Goal: Task Accomplishment & Management: Use online tool/utility

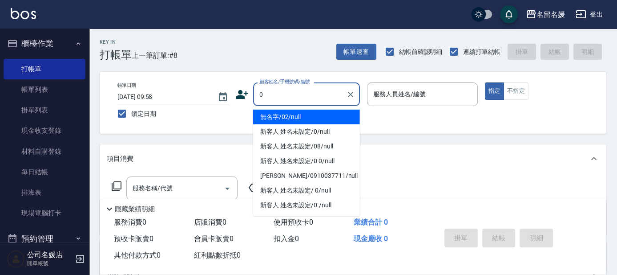
type input "無名字/02/null"
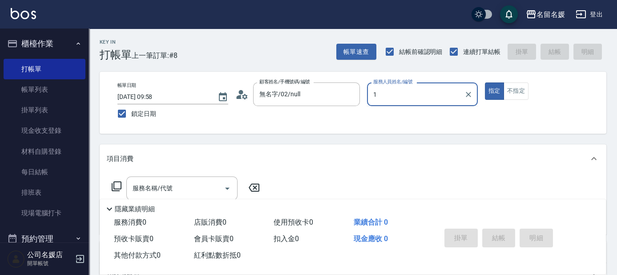
type input "13"
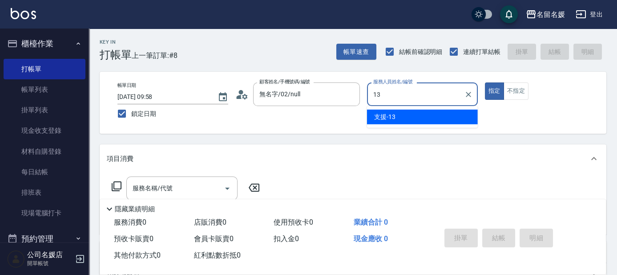
type input "新客人 姓名未設定/0/null"
type input "13"
type button "true"
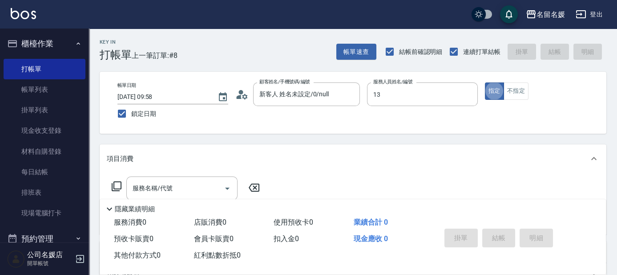
type input "支援-13"
click at [471, 93] on icon "Clear" at bounding box center [468, 94] width 9 height 9
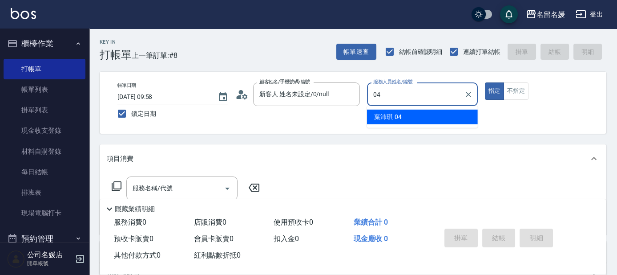
type input "[PERSON_NAME]-04"
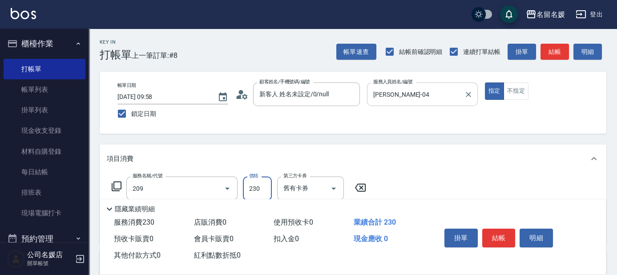
type input "洗髮券-(卡)230(209)"
type input "[PERSON_NAME]-21"
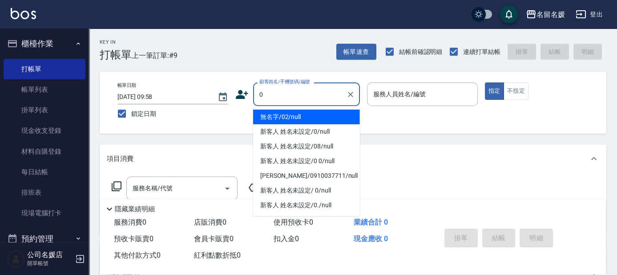
type input "0"
type input "無名字/02/null"
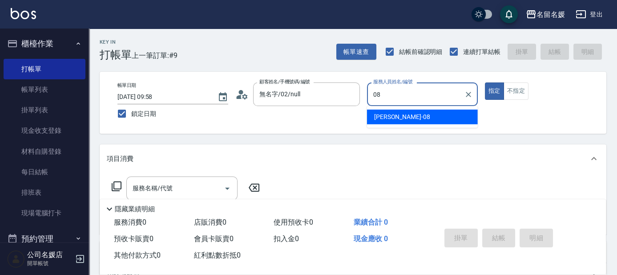
type input "[PERSON_NAME]-08"
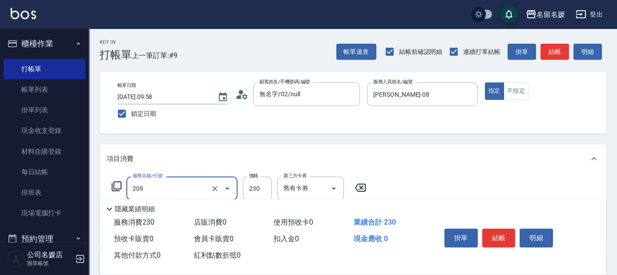
type input "洗髮券-(卡)230(209)"
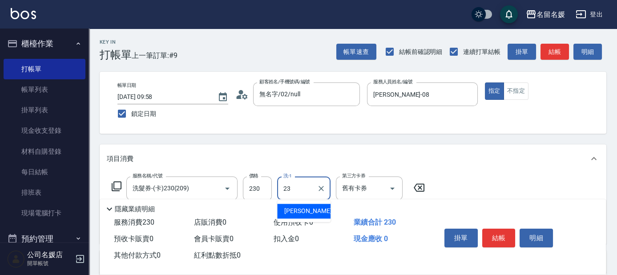
type input "[PERSON_NAME]-23"
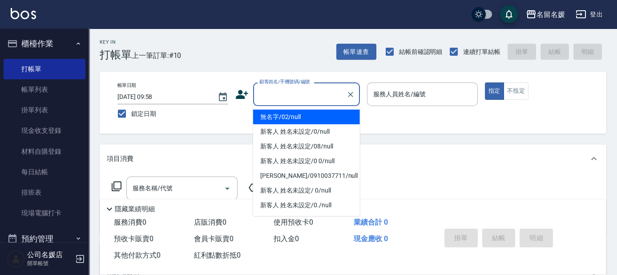
type input "0"
type input "無名字/02/null"
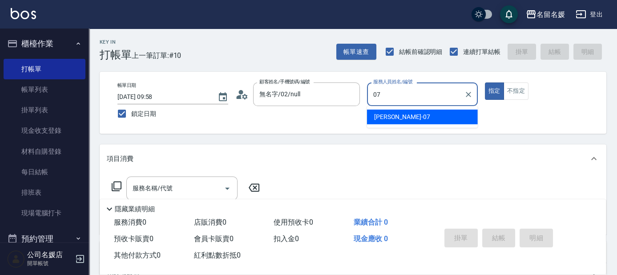
type input "[PERSON_NAME]-07"
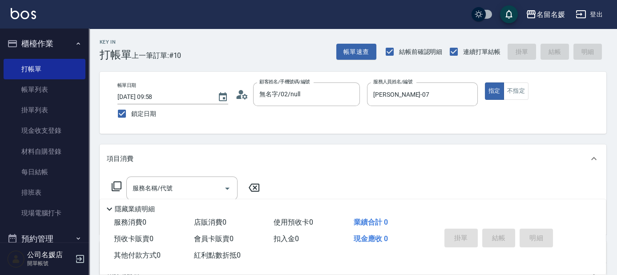
click at [114, 190] on icon at bounding box center [116, 186] width 11 height 11
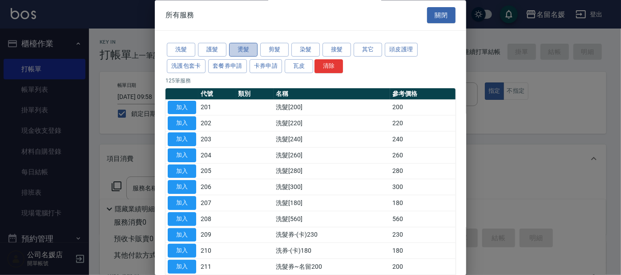
click at [251, 49] on button "燙髮" at bounding box center [243, 50] width 28 height 14
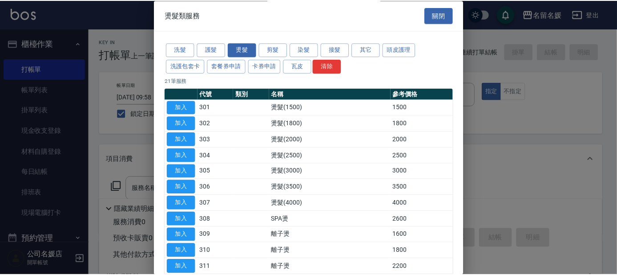
scroll to position [162, 0]
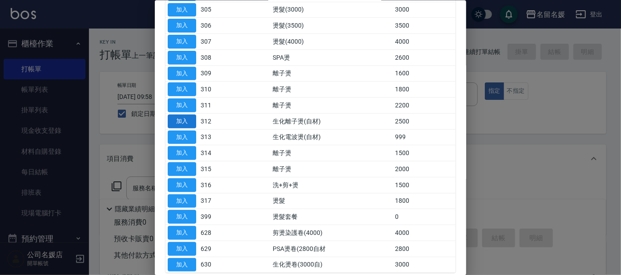
click at [180, 117] on button "加入" at bounding box center [182, 121] width 28 height 14
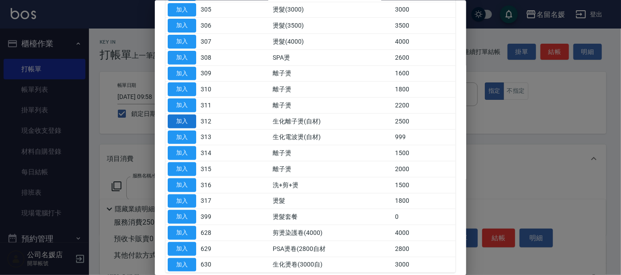
type input "生化離子燙(自材)(312)"
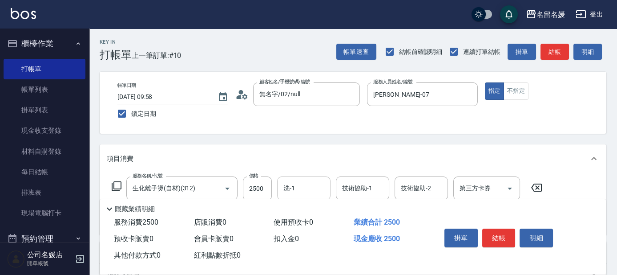
click at [284, 182] on input "洗-1" at bounding box center [303, 188] width 45 height 16
type input "[PERSON_NAME]-25"
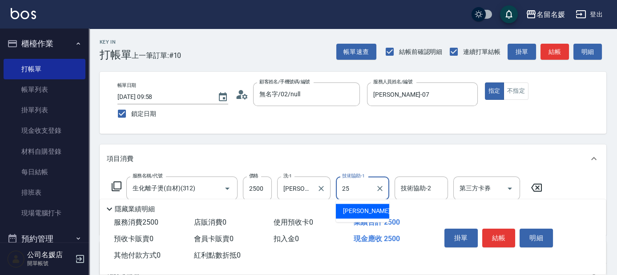
type input "[PERSON_NAME]-25"
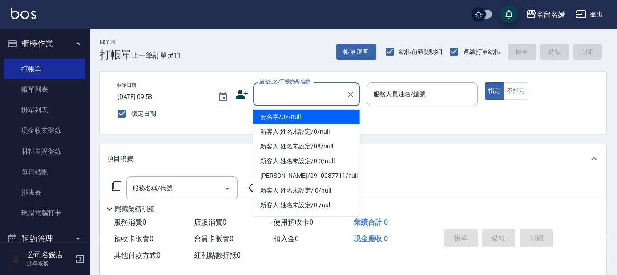
type input "無名字/02/null"
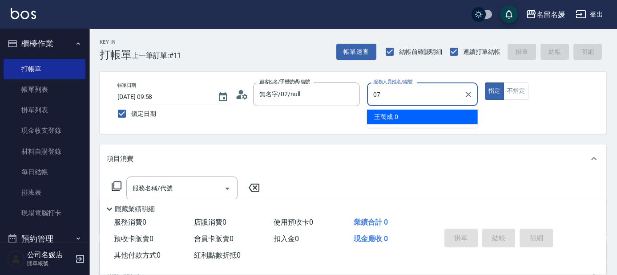
type input "[PERSON_NAME]-07"
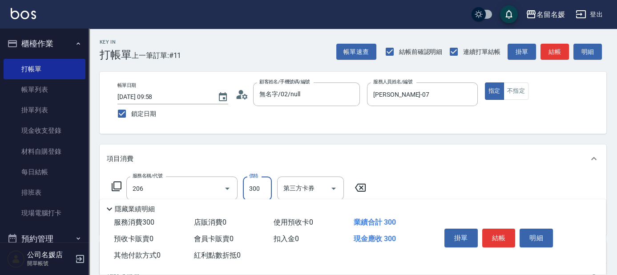
type input "洗髮[300](206)"
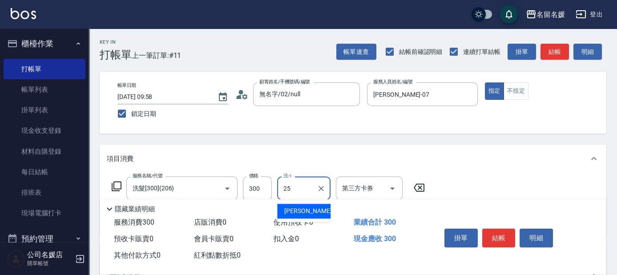
type input "[PERSON_NAME]-25"
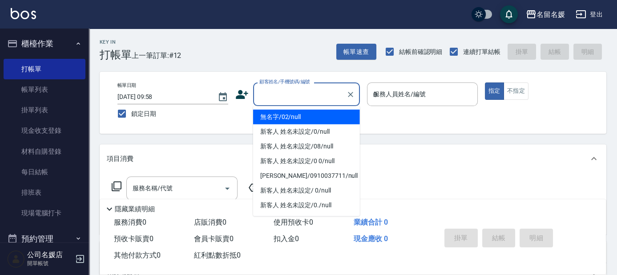
type input "07"
type input "無名字/02/null"
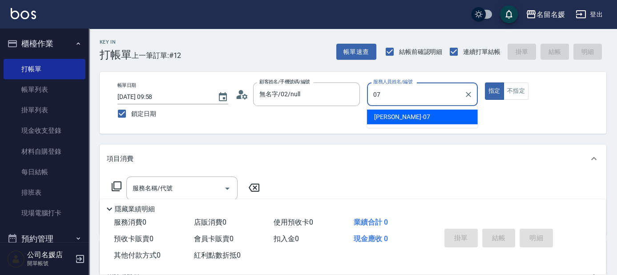
type input "07"
type input "639"
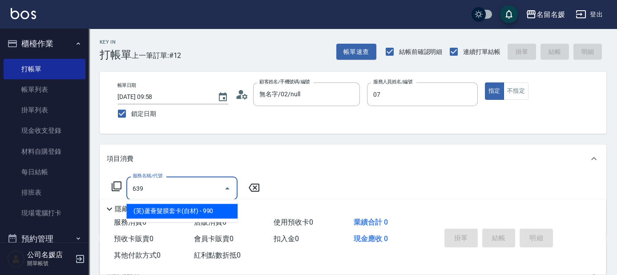
type input "[PERSON_NAME]-07"
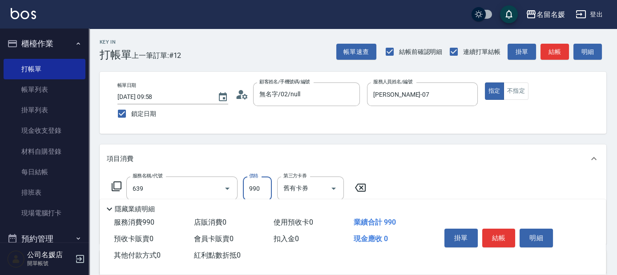
type input "(芙)蘆薈髮膜套卡(自材)(639)"
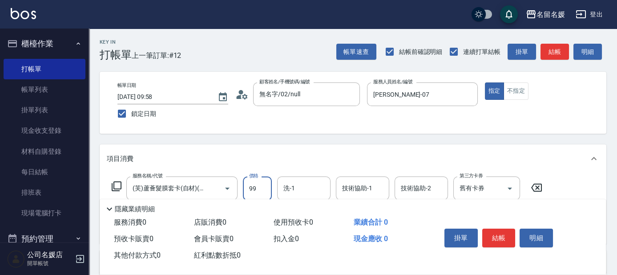
type input "990"
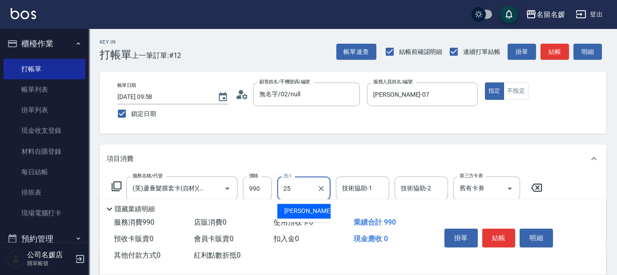
type input "[PERSON_NAME]-25"
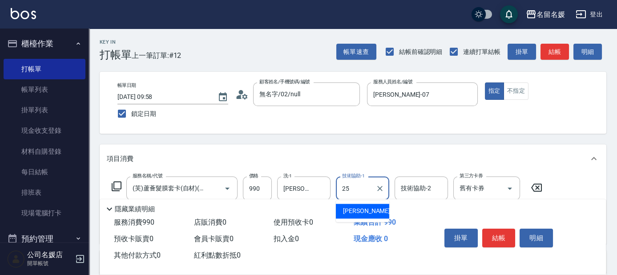
type input "[PERSON_NAME]-25"
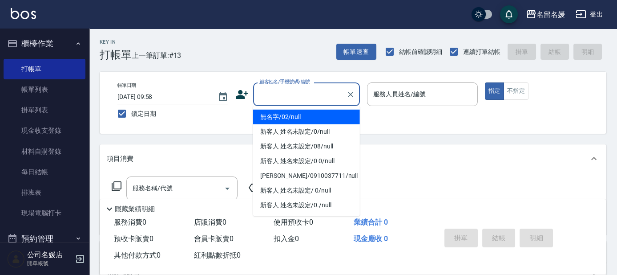
type input "0"
type input "無名字/02/null"
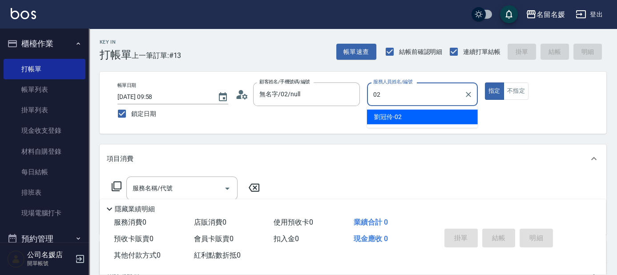
type input "[PERSON_NAME]-02"
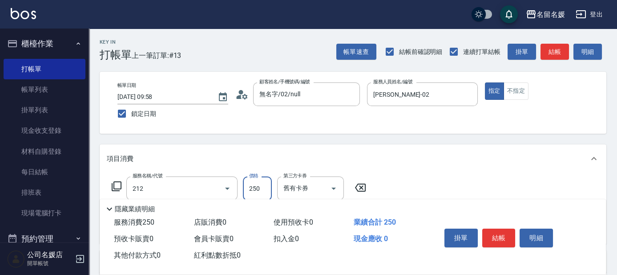
type input "洗髮券-(卡)250(212)"
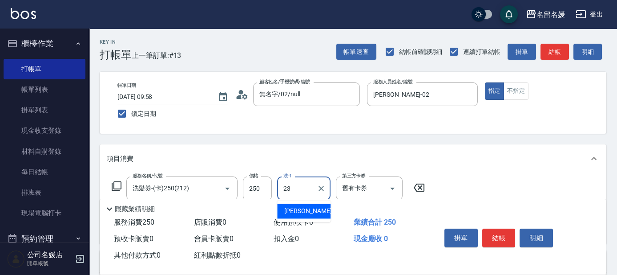
type input "[PERSON_NAME]-23"
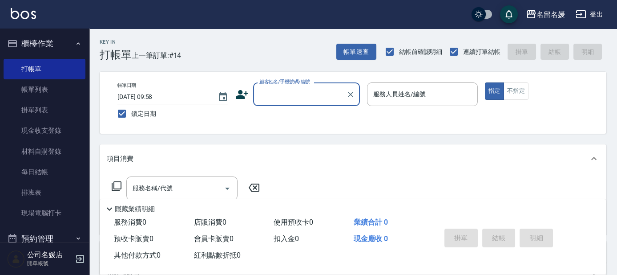
click at [326, 74] on div "帳單日期 [DATE] 09:58 鎖定日期 顧客姓名/手機號碼/編號 顧客姓名/手機號碼/編號 服務人員姓名/編號 服務人員姓名/編號 指定 不指定" at bounding box center [353, 103] width 507 height 62
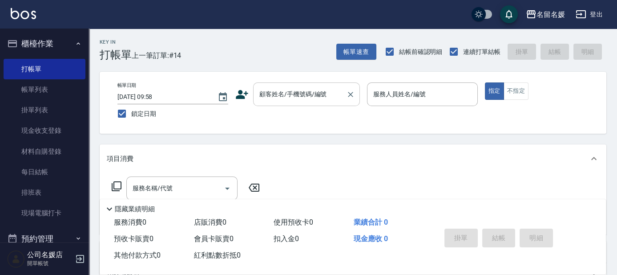
click at [309, 99] on input "顧客姓名/手機號碼/編號" at bounding box center [299, 94] width 85 height 16
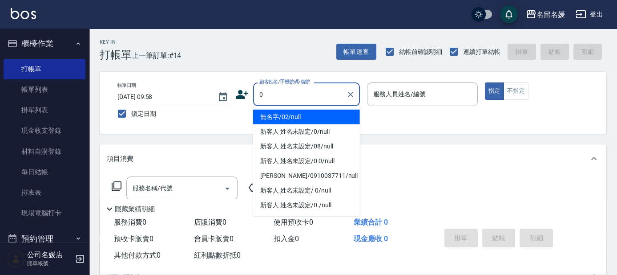
type input "0"
type input "1"
type input "無名字/02/null"
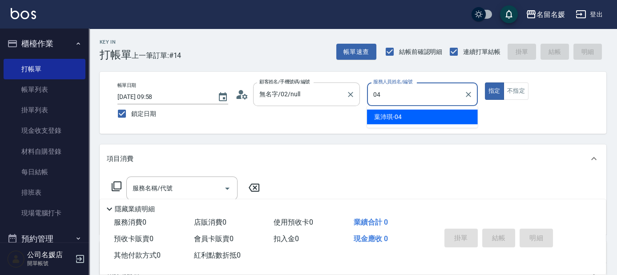
type input "[PERSON_NAME]-04"
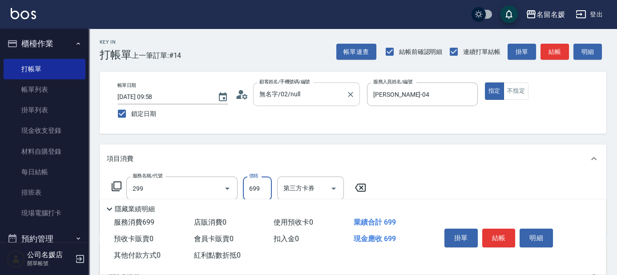
type input "滾珠洗髮699(299)"
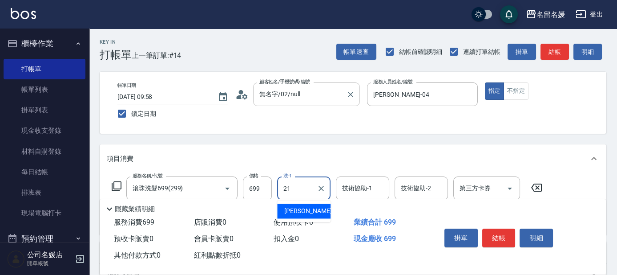
type input "21"
type input "2"
type input "[PERSON_NAME]-21"
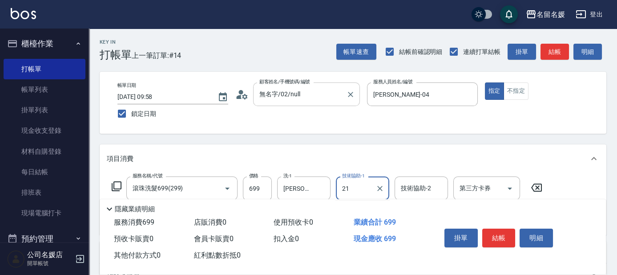
type input "[PERSON_NAME]-21"
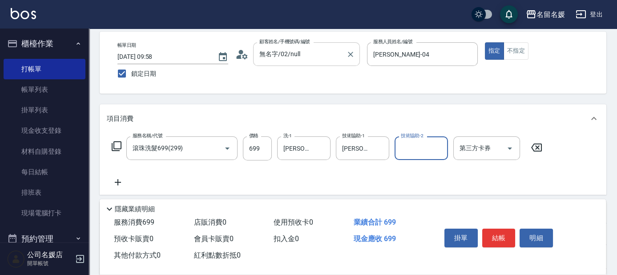
scroll to position [81, 0]
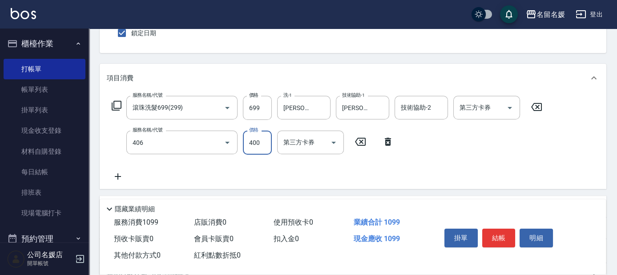
type input "剪髮(400)(406)"
click at [346, 58] on div "Key In 打帳單 上一筆訂單:#14 帳單速查 結帳前確認明細 連續打單結帳 掛單 結帳 明細 帳單日期 [DATE] 09:58 鎖定日期 顧客姓名/手…" at bounding box center [353, 169] width 528 height 442
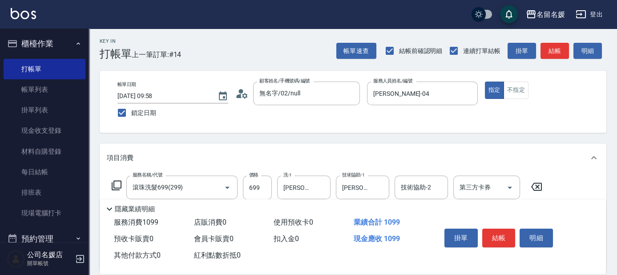
scroll to position [0, 0]
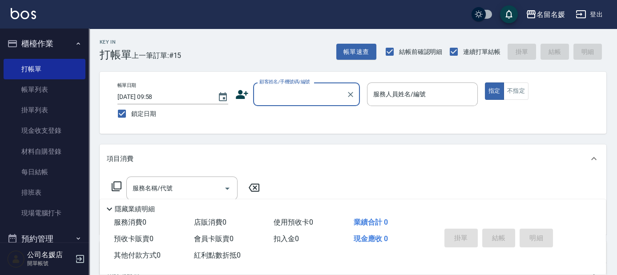
click at [291, 97] on input "顧客姓名/手機號碼/編號" at bounding box center [299, 94] width 85 height 16
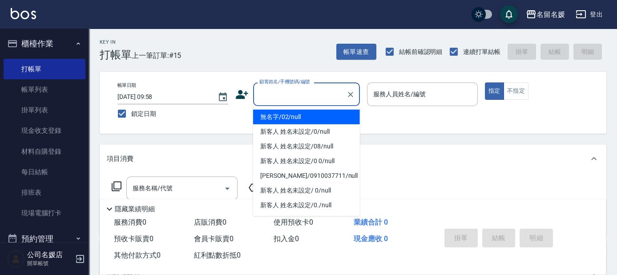
click at [291, 117] on li "無名字/02/null" at bounding box center [306, 116] width 107 height 15
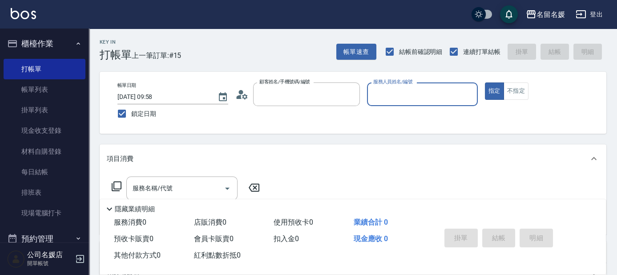
type input "無名字/02/null"
click at [421, 93] on input "服務人員姓名/編號" at bounding box center [422, 94] width 103 height 16
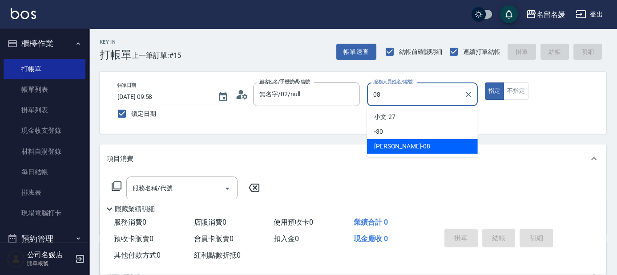
click at [407, 144] on div "[PERSON_NAME]-08" at bounding box center [422, 146] width 111 height 15
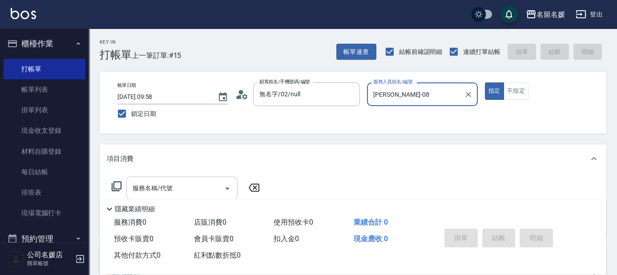
type input "[PERSON_NAME]-08"
drag, startPoint x: 210, startPoint y: 187, endPoint x: 179, endPoint y: 20, distance: 169.1
click at [210, 186] on input "服務名稱/代號" at bounding box center [175, 188] width 90 height 16
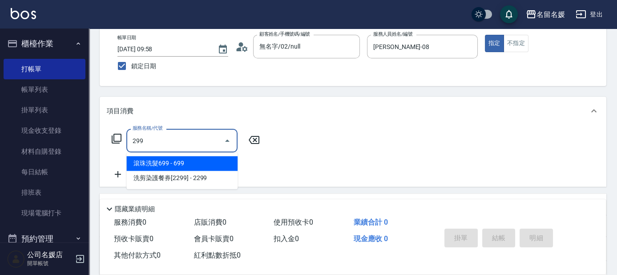
scroll to position [81, 0]
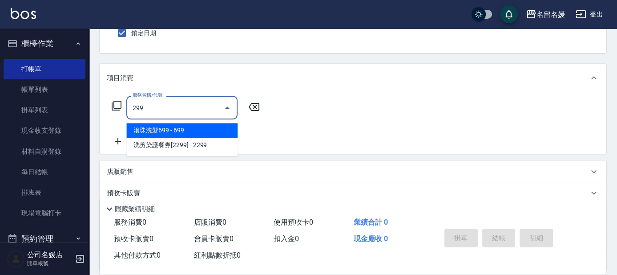
click at [206, 129] on span "滾珠洗髮699 - 699" at bounding box center [181, 130] width 111 height 15
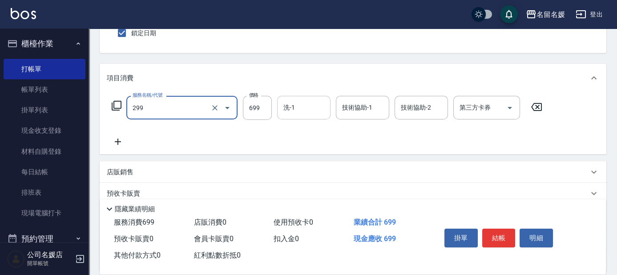
click at [309, 106] on input "洗-1" at bounding box center [303, 108] width 45 height 16
type input "滾珠洗髮699(299)"
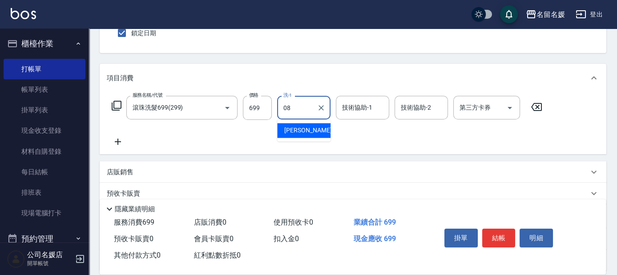
drag, startPoint x: 308, startPoint y: 131, endPoint x: 325, endPoint y: 119, distance: 21.4
click at [308, 131] on span "[PERSON_NAME]-08" at bounding box center [312, 129] width 56 height 9
type input "[PERSON_NAME]-08"
click at [350, 107] on div "技術協助-1 技術協助-1" at bounding box center [362, 108] width 53 height 24
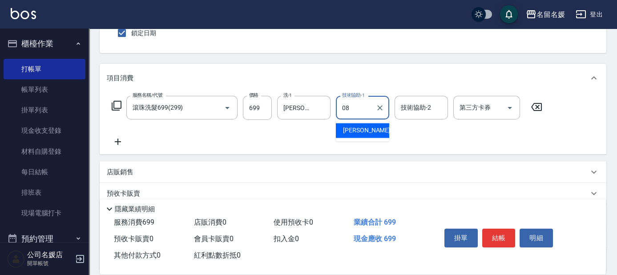
click at [374, 129] on div "[PERSON_NAME]-08" at bounding box center [362, 130] width 53 height 15
type input "[PERSON_NAME]-08"
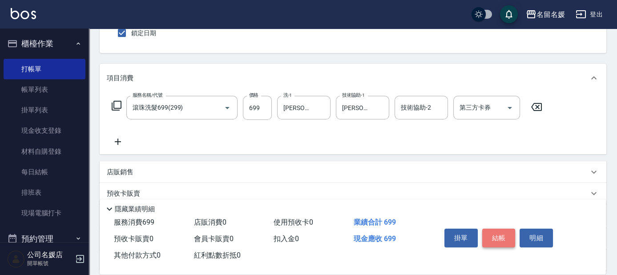
click at [487, 230] on button "結帳" at bounding box center [498, 237] width 33 height 19
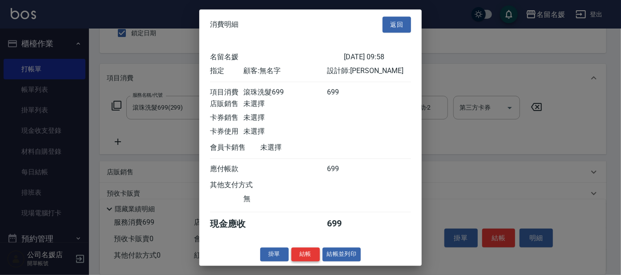
click at [304, 256] on button "結帳" at bounding box center [305, 254] width 28 height 14
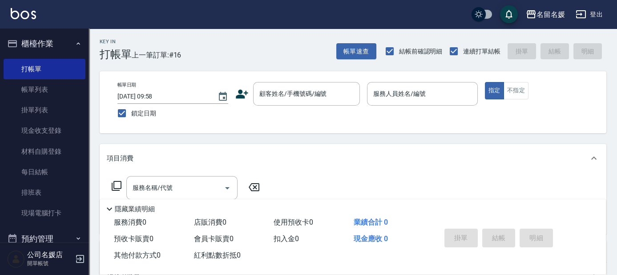
scroll to position [0, 0]
click at [276, 102] on div "顧客姓名/手機號碼/編號" at bounding box center [306, 94] width 107 height 24
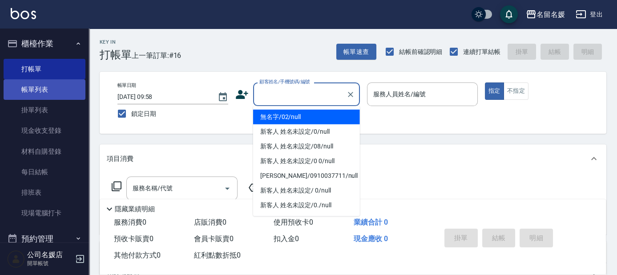
click at [45, 94] on link "帳單列表" at bounding box center [45, 89] width 82 height 20
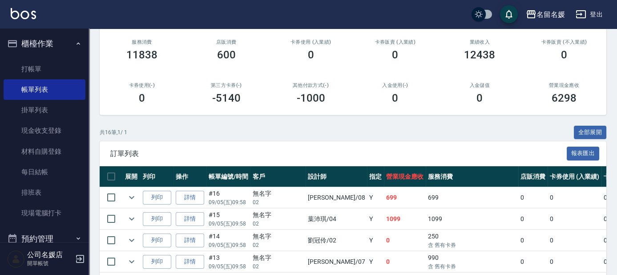
scroll to position [162, 0]
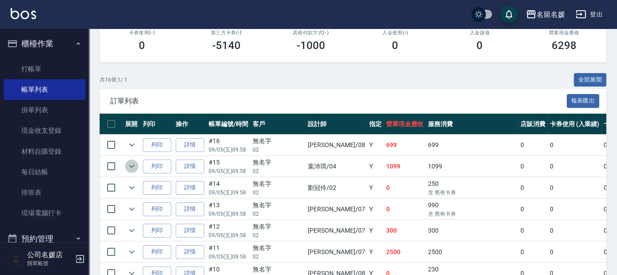
click at [133, 167] on icon "expand row" at bounding box center [131, 166] width 11 height 11
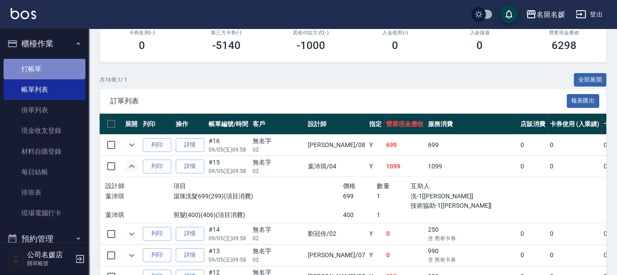
click at [54, 73] on link "打帳單" at bounding box center [45, 69] width 82 height 20
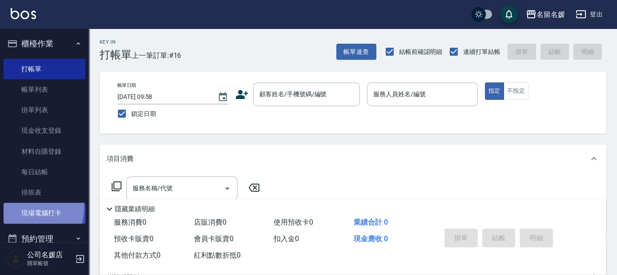
click at [26, 207] on link "現場電腦打卡" at bounding box center [45, 212] width 82 height 20
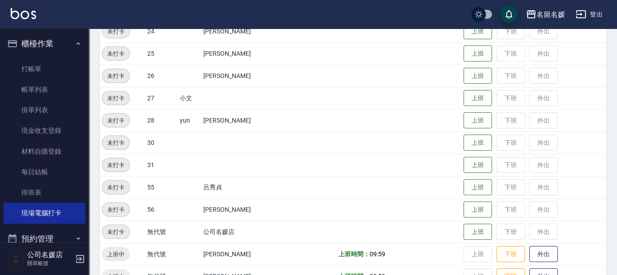
scroll to position [369, 0]
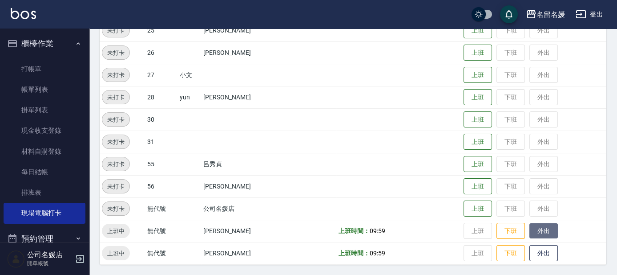
click at [537, 224] on button "外出" at bounding box center [543, 231] width 28 height 16
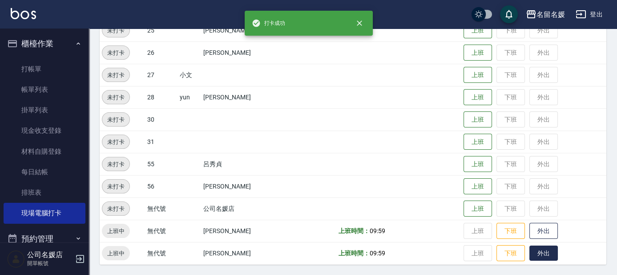
click at [530, 251] on button "外出" at bounding box center [543, 253] width 28 height 16
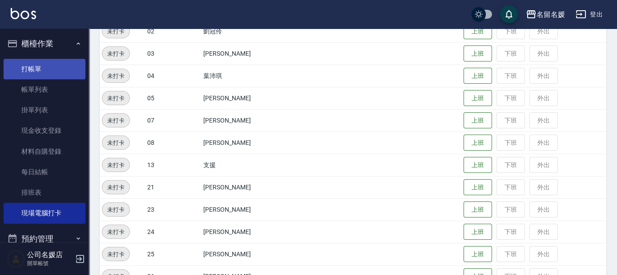
scroll to position [127, 0]
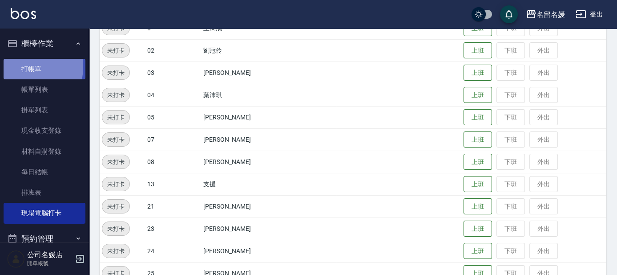
click at [13, 66] on link "打帳單" at bounding box center [45, 69] width 82 height 20
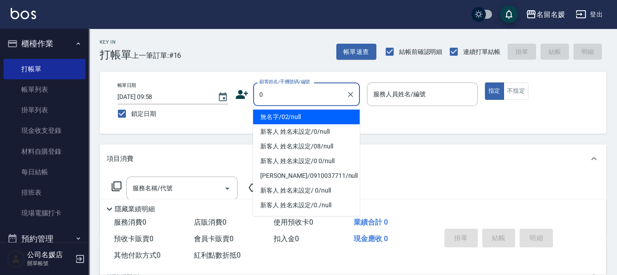
type input "0"
type input "07"
type input "無名字/02/null"
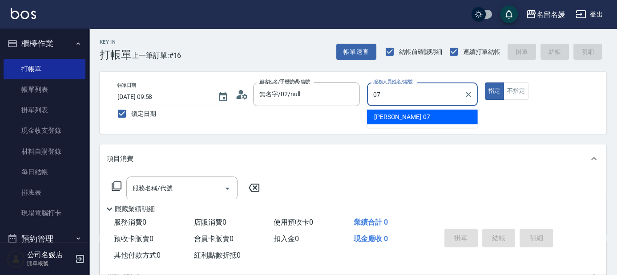
type input "07"
type button "true"
type input "[PERSON_NAME]-07"
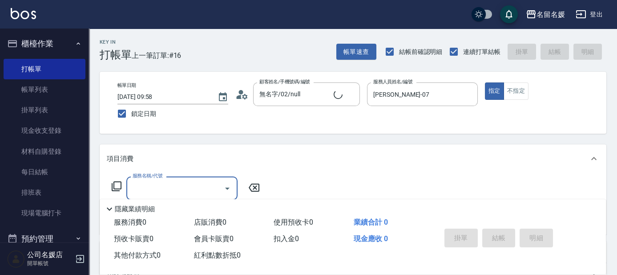
type input "新客人 姓名未設定/0/null"
click at [112, 185] on icon at bounding box center [117, 186] width 10 height 10
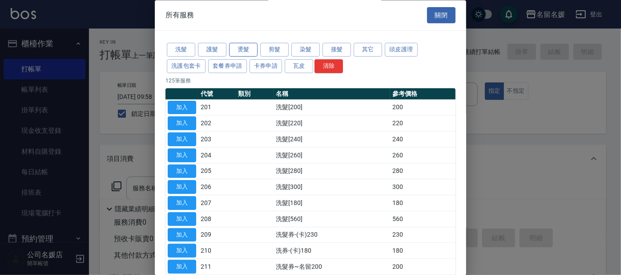
click at [255, 53] on button "燙髮" at bounding box center [243, 50] width 28 height 14
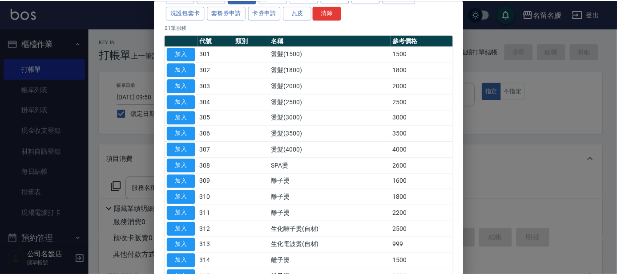
scroll to position [202, 0]
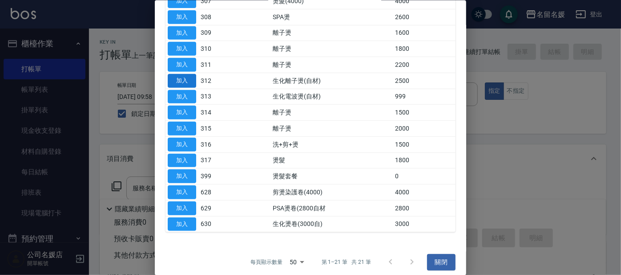
click at [184, 81] on button "加入" at bounding box center [182, 80] width 28 height 14
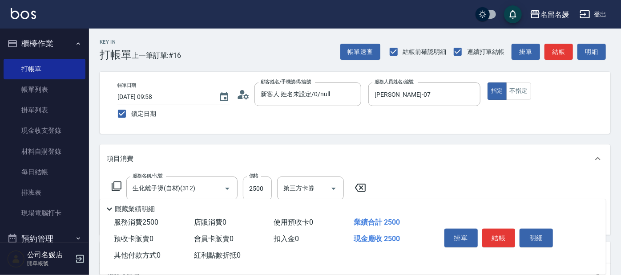
type input "生化離子燙(自材)(312)"
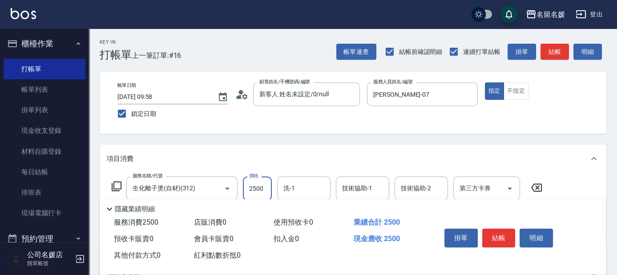
click at [255, 183] on input "2500" at bounding box center [257, 188] width 29 height 24
type input "2000"
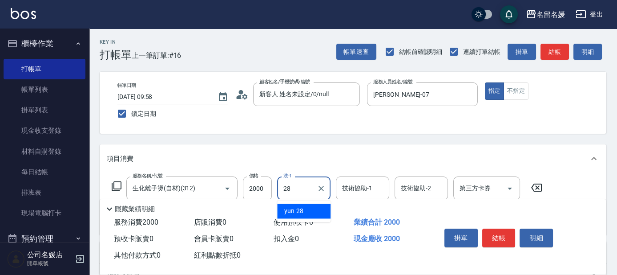
type input "yun-28"
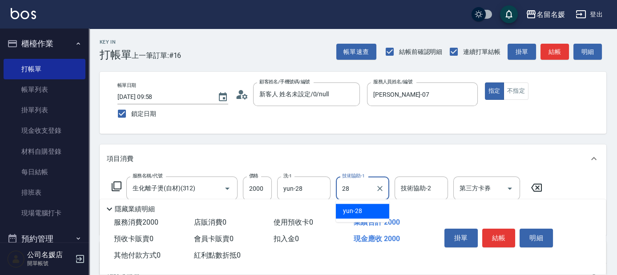
type input "yun-28"
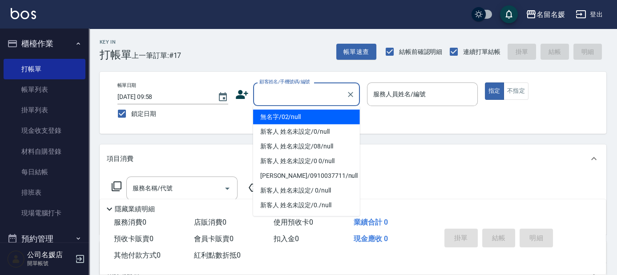
type input "1"
type input "無名字/02/null"
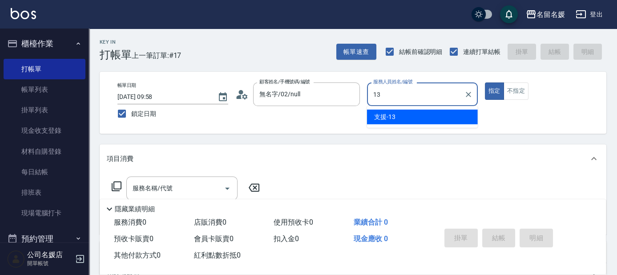
type input "支援-13"
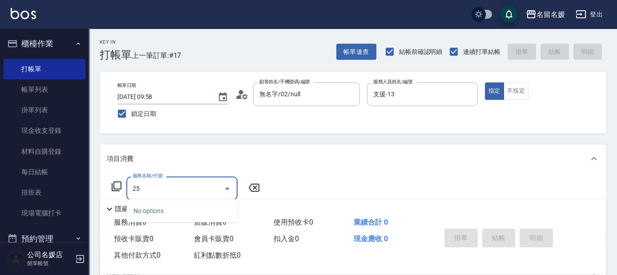
type input "2"
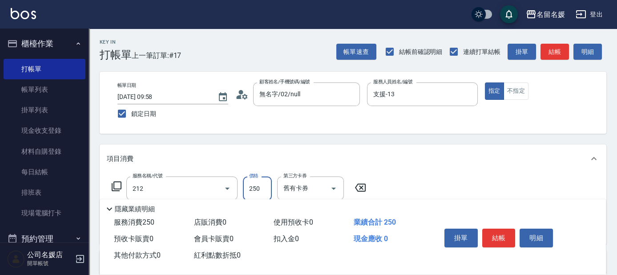
type input "洗髮券-(卡)250(212)"
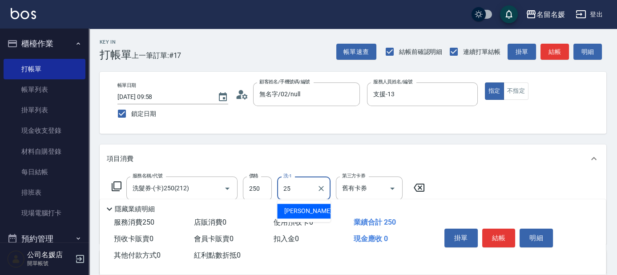
type input "[PERSON_NAME]-25"
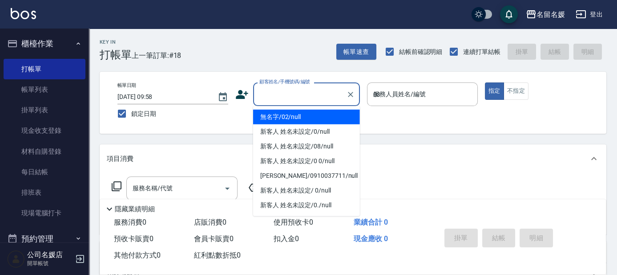
type input "03"
type input "無名字/02/null"
type input "[PERSON_NAME]-03"
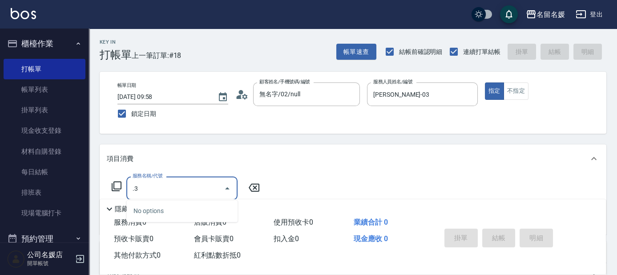
type input "."
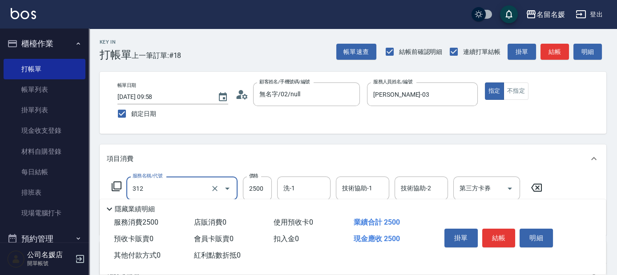
type input "生化離子燙(自材)(312)"
type input "3500"
type input "238"
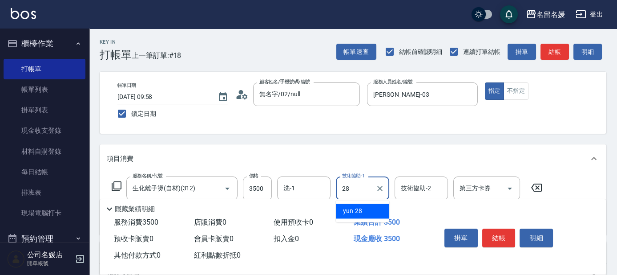
type input "yun-28"
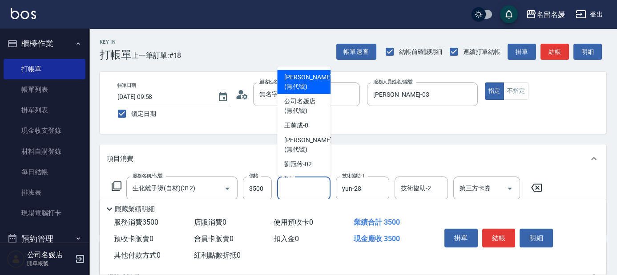
click at [307, 186] on input "洗-1" at bounding box center [303, 188] width 45 height 16
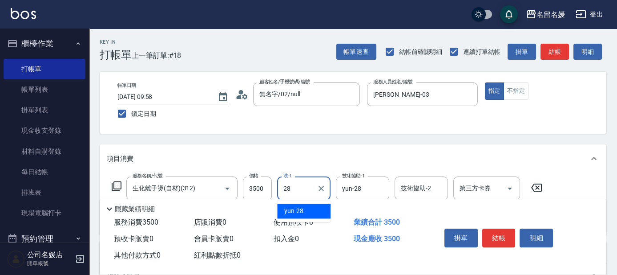
type input "yun-28"
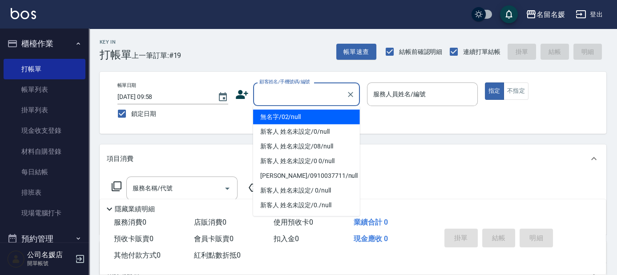
type input "0"
type input "無名字/02/null"
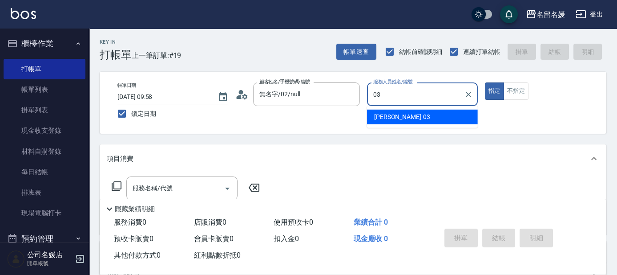
type input "[PERSON_NAME]-03"
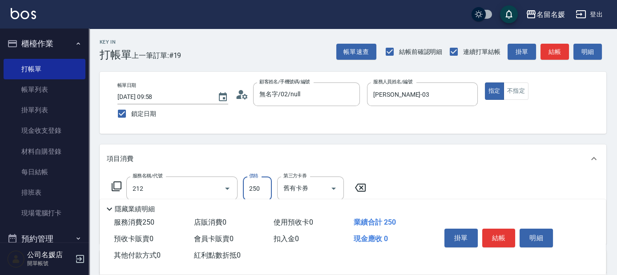
type input "洗髮券-(卡)250(212)"
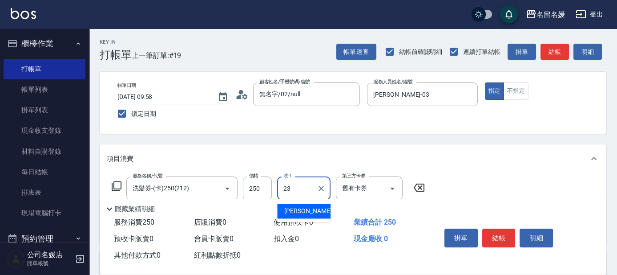
type input "[PERSON_NAME]-23"
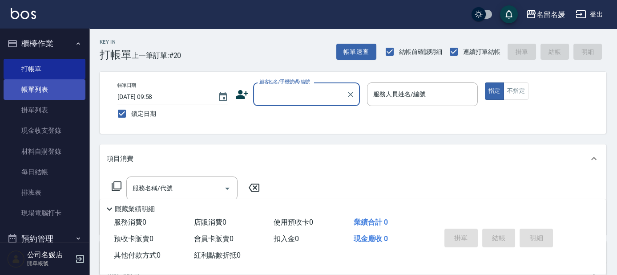
click at [57, 89] on link "帳單列表" at bounding box center [45, 89] width 82 height 20
click at [56, 93] on link "帳單列表" at bounding box center [45, 89] width 82 height 20
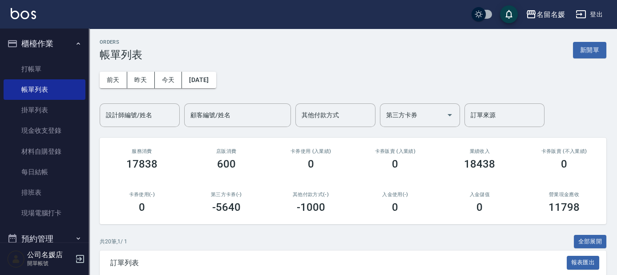
scroll to position [121, 0]
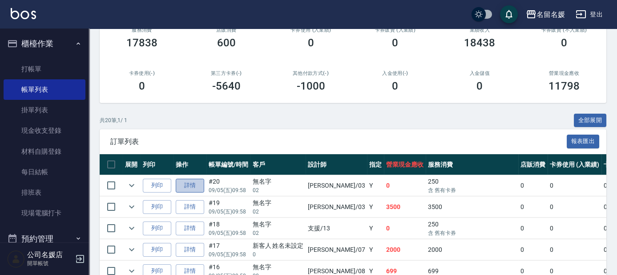
click at [179, 189] on link "詳情" at bounding box center [190, 185] width 28 height 14
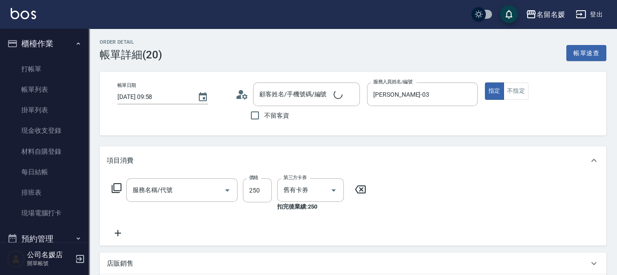
type input "[DATE] 09:58"
type input "[PERSON_NAME]-03"
type input "無名字/02/null"
type input "洗髮券-(卡)250(212)"
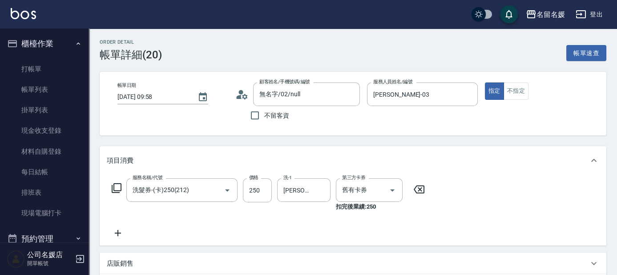
click at [417, 191] on icon at bounding box center [419, 189] width 22 height 11
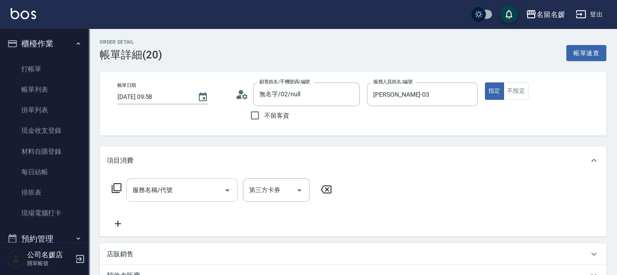
click at [199, 184] on input "服務名稱/代號" at bounding box center [175, 190] width 90 height 16
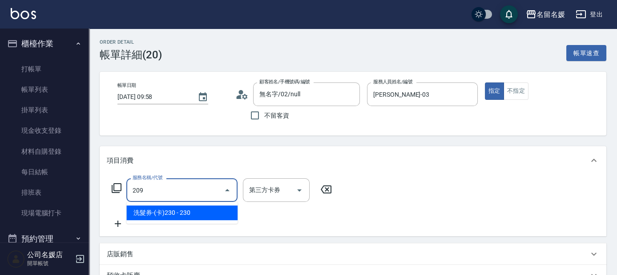
type input "洗髮券-(卡)230(209)"
type input "舊有卡券"
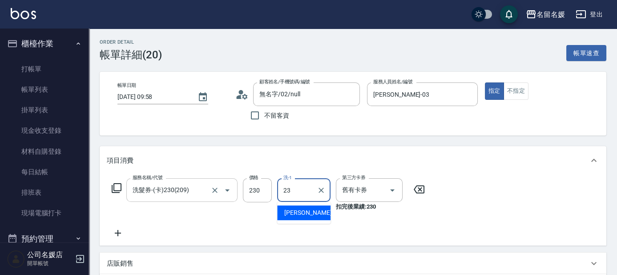
type input "[PERSON_NAME]-23"
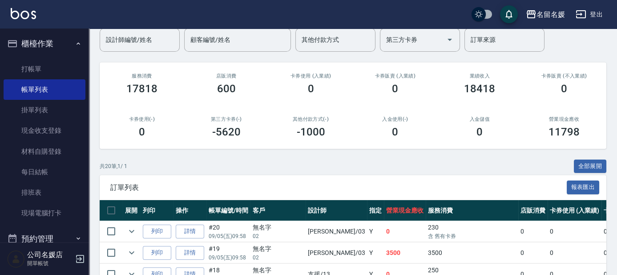
scroll to position [81, 0]
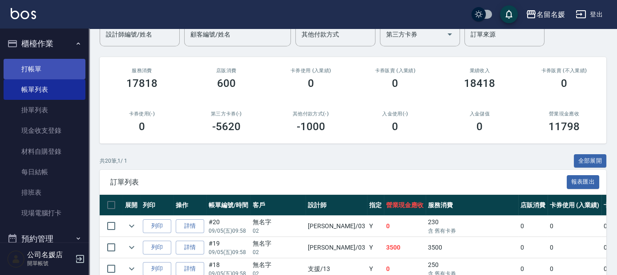
click at [13, 63] on link "打帳單" at bounding box center [45, 69] width 82 height 20
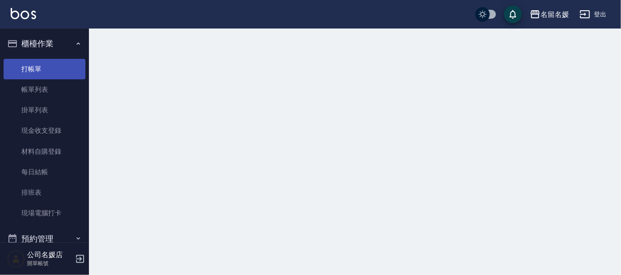
click at [60, 73] on link "打帳單" at bounding box center [45, 69] width 82 height 20
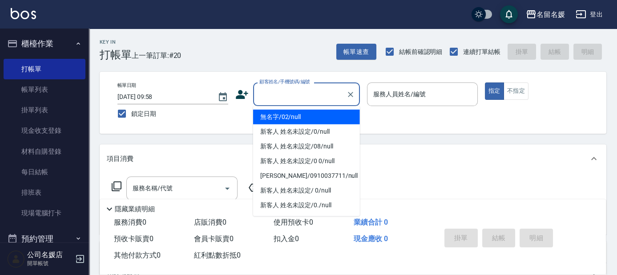
click at [294, 90] on input "顧客姓名/手機號碼/編號" at bounding box center [299, 94] width 85 height 16
type input "0"
type input "無名字/02/null"
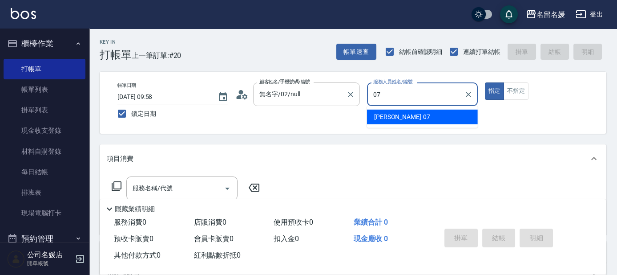
type input "[PERSON_NAME]-07"
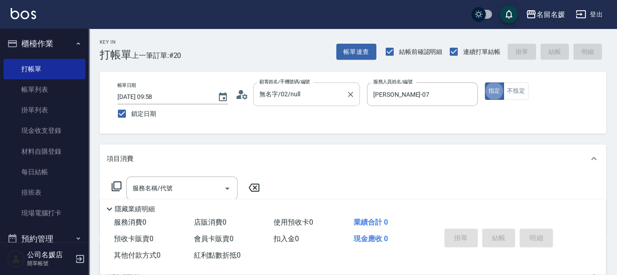
type button "true"
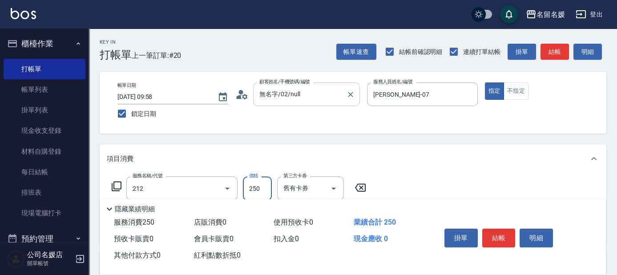
type input "洗髮券-(卡)250(212)"
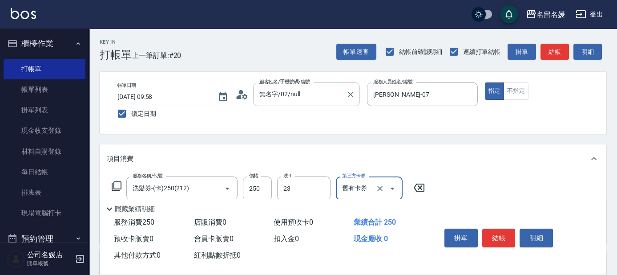
type input "[PERSON_NAME]-23"
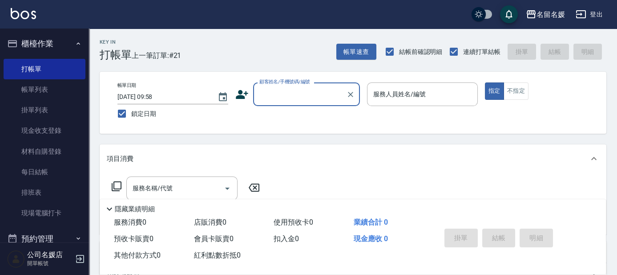
click at [92, 109] on div "Key In 打帳單 上一筆訂單:#21 帳單速查 結帳前確認明細 連續打單結帳 掛單 結帳 明細 帳單日期 [DATE] 09:58 鎖定日期 顧客姓名/手…" at bounding box center [353, 230] width 528 height 404
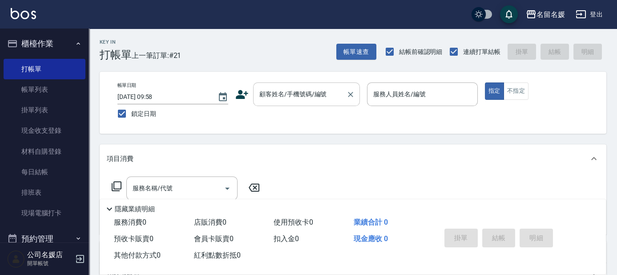
click at [283, 93] on input "顧客姓名/手機號碼/編號" at bounding box center [299, 94] width 85 height 16
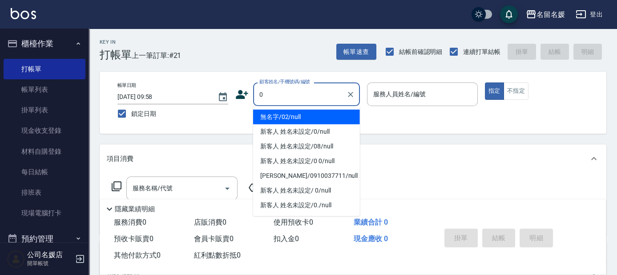
type input "0"
type input "1"
type input "無名字/02/null"
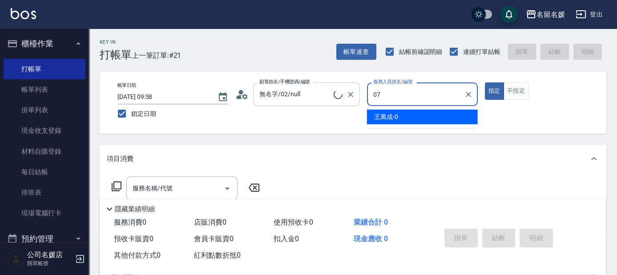
type input "07"
type input "新客人 姓名未設定/0/null"
type input "[PERSON_NAME]-07"
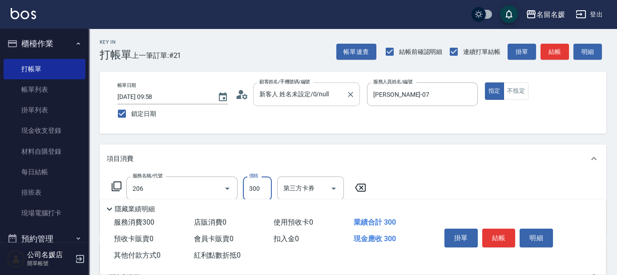
type input "洗髮[300](206)"
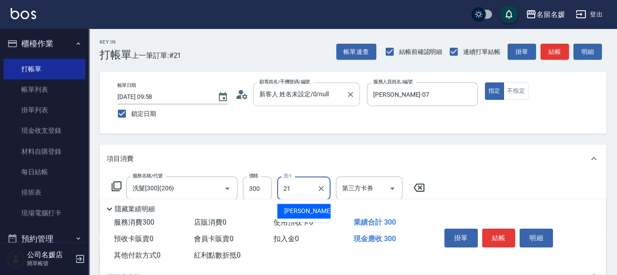
type input "[PERSON_NAME]-21"
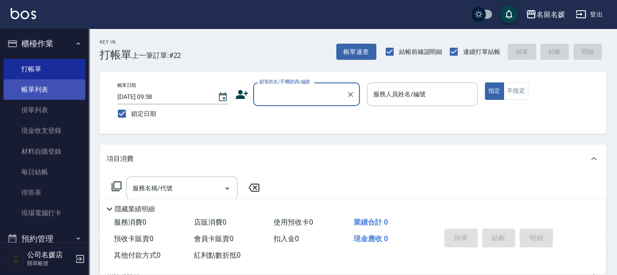
click at [50, 81] on link "帳單列表" at bounding box center [45, 89] width 82 height 20
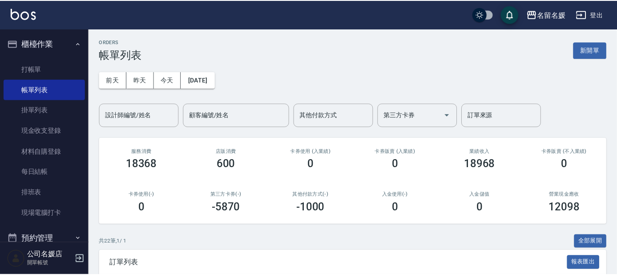
scroll to position [81, 0]
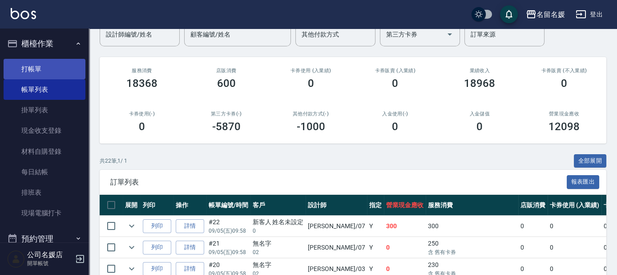
click at [34, 64] on link "打帳單" at bounding box center [45, 69] width 82 height 20
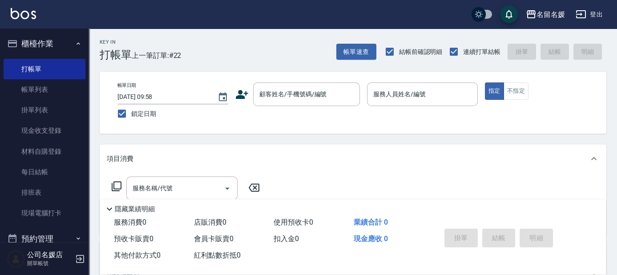
click at [439, 184] on div "服務名稱/代號 服務名稱/代號" at bounding box center [353, 203] width 507 height 61
drag, startPoint x: 431, startPoint y: 189, endPoint x: 430, endPoint y: 199, distance: 10.7
click at [430, 199] on div "Key In 打帳單 上一筆訂單:#22 帳單速查 結帳前確認明細 連續打單結帳 掛單 結帳 明細 帳單日期 [DATE] 09:58 鎖定日期 顧客姓名/手…" at bounding box center [353, 230] width 528 height 404
click at [409, 199] on div "隱藏業績明細" at bounding box center [353, 206] width 506 height 15
click at [276, 95] on div "顧客姓名/手機號碼/編號 顧客姓名/手機號碼/編號" at bounding box center [306, 94] width 107 height 24
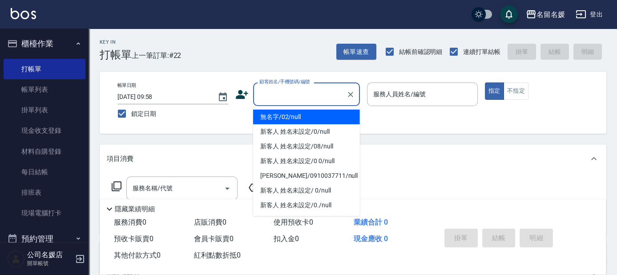
click at [285, 114] on li "無名字/02/null" at bounding box center [306, 116] width 107 height 15
type input "無名字/02/null"
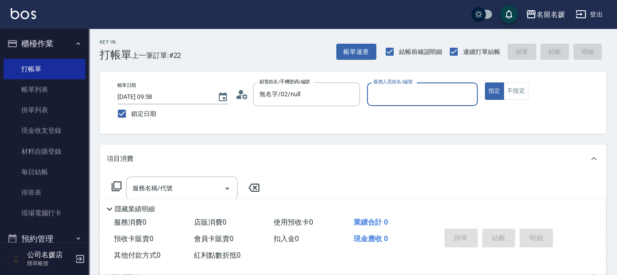
click at [386, 100] on input "服務人員姓名/編號" at bounding box center [422, 94] width 103 height 16
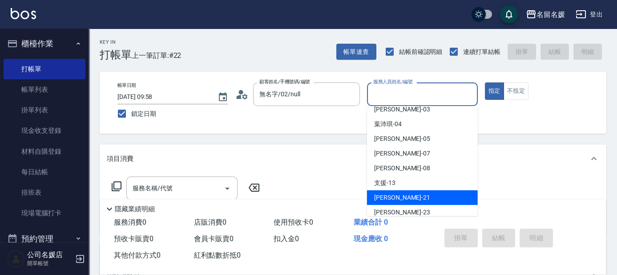
scroll to position [81, 0]
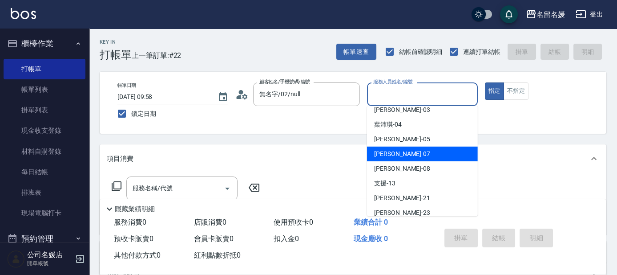
click at [407, 153] on div "[PERSON_NAME] -07" at bounding box center [422, 153] width 111 height 15
type input "[PERSON_NAME]-07"
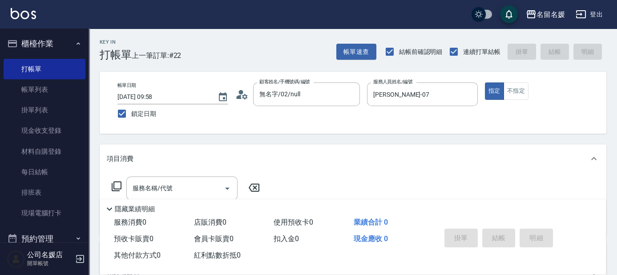
click at [115, 182] on icon at bounding box center [117, 186] width 10 height 10
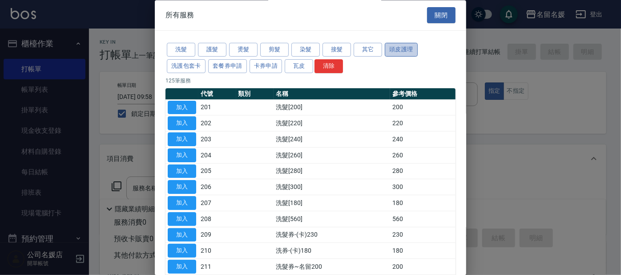
click at [395, 52] on button "頭皮護理" at bounding box center [401, 50] width 33 height 14
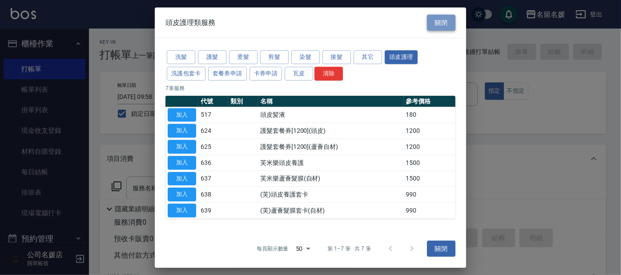
click at [439, 21] on button "關閉" at bounding box center [441, 22] width 28 height 16
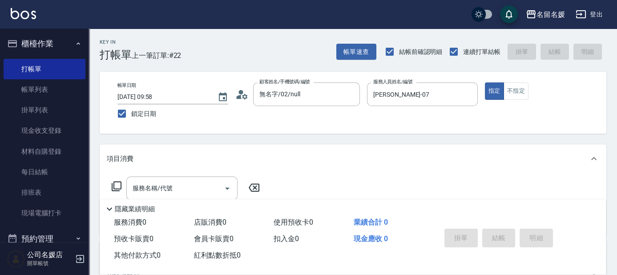
click at [118, 186] on icon at bounding box center [116, 186] width 11 height 11
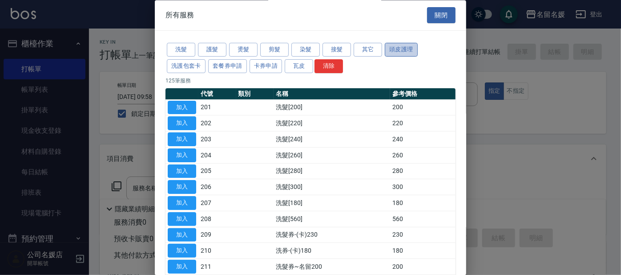
click at [407, 50] on button "頭皮護理" at bounding box center [401, 50] width 33 height 14
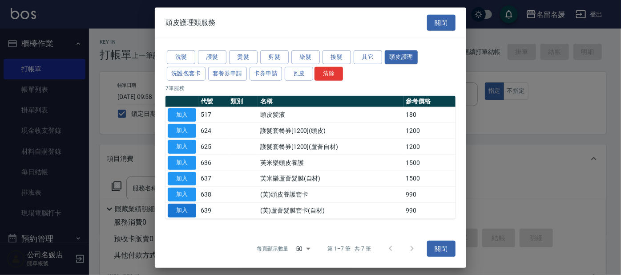
click at [189, 209] on button "加入" at bounding box center [182, 210] width 28 height 14
type input "(芙)蘆薈髮膜套卡(自材)(639)"
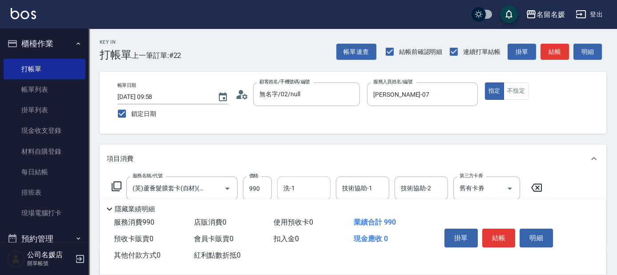
click at [303, 187] on input "洗-1" at bounding box center [303, 188] width 45 height 16
click at [301, 189] on input "洗-1" at bounding box center [303, 188] width 45 height 16
click at [299, 206] on span "[PERSON_NAME]-26" at bounding box center [312, 210] width 56 height 9
type input "[PERSON_NAME]-26"
click at [352, 186] on div "技術協助-1 技術協助-1" at bounding box center [362, 188] width 53 height 24
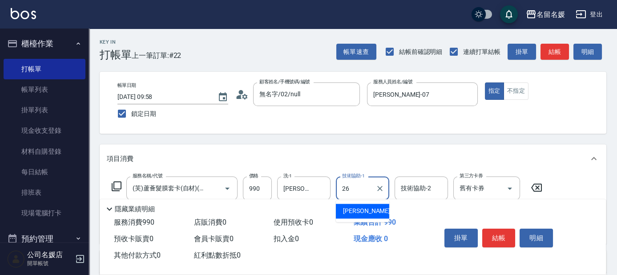
click at [351, 207] on span "[PERSON_NAME]-26" at bounding box center [371, 210] width 56 height 9
type input "[PERSON_NAME]-26"
click at [461, 187] on input "舊有卡券" at bounding box center [474, 188] width 34 height 16
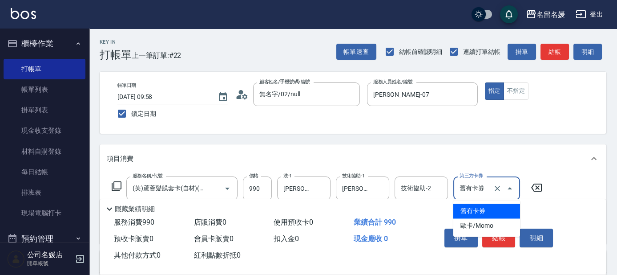
click at [473, 209] on span "舊有卡券" at bounding box center [486, 210] width 67 height 15
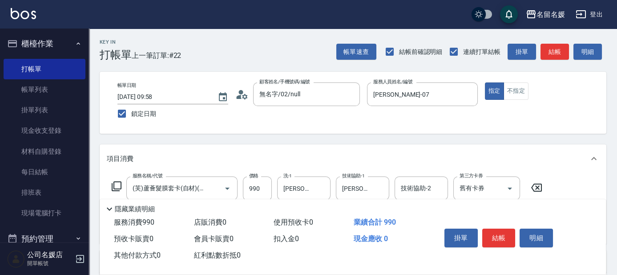
click at [116, 183] on icon at bounding box center [116, 186] width 11 height 11
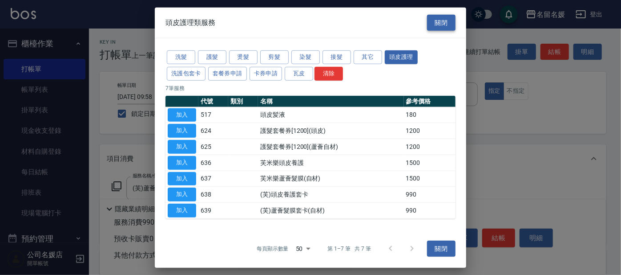
click at [435, 26] on button "關閉" at bounding box center [441, 22] width 28 height 16
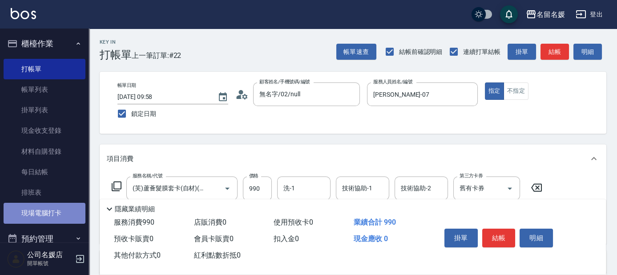
click at [48, 216] on link "現場電腦打卡" at bounding box center [45, 212] width 82 height 20
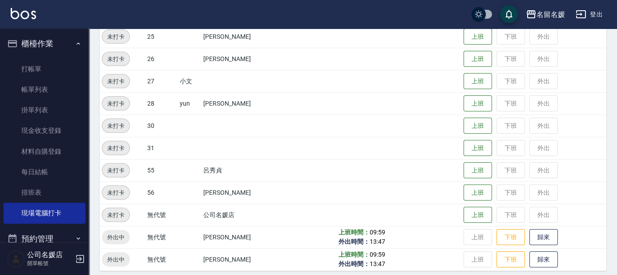
scroll to position [369, 0]
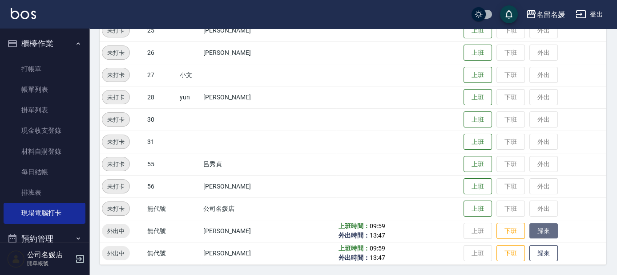
click at [540, 234] on button "歸來" at bounding box center [543, 231] width 28 height 16
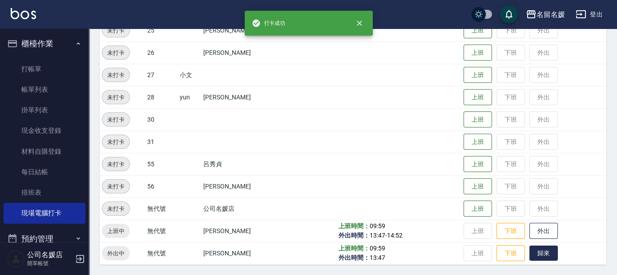
click at [545, 247] on button "歸來" at bounding box center [543, 253] width 28 height 16
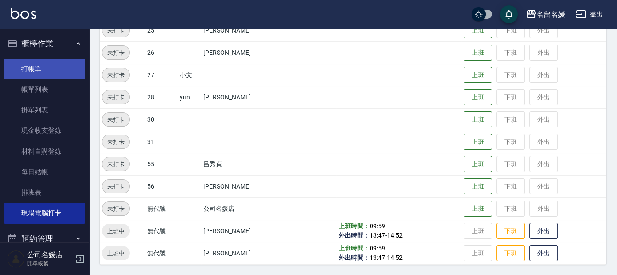
click at [31, 69] on link "打帳單" at bounding box center [45, 69] width 82 height 20
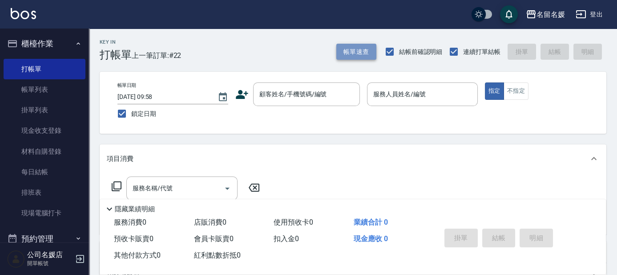
click at [360, 53] on button "帳單速查" at bounding box center [356, 52] width 40 height 16
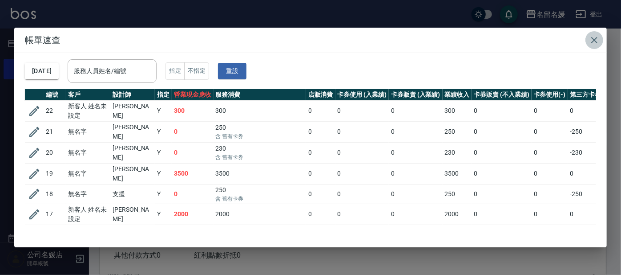
click at [594, 37] on icon "button" at bounding box center [594, 40] width 11 height 11
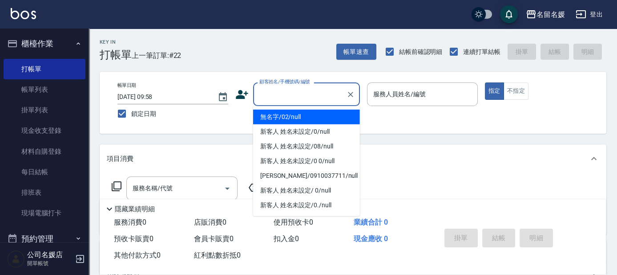
click at [312, 98] on input "顧客姓名/手機號碼/編號" at bounding box center [299, 94] width 85 height 16
click at [312, 113] on li "無名字/02/null" at bounding box center [306, 116] width 107 height 15
type input "無名字/02/null"
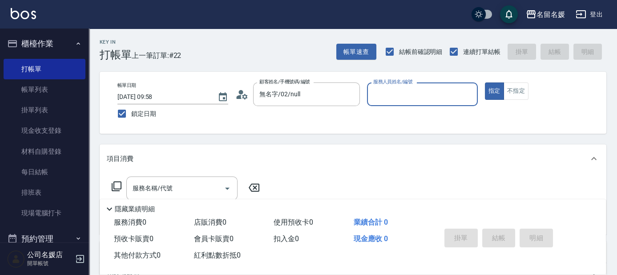
click at [377, 94] on input "服務人員姓名/編號" at bounding box center [422, 94] width 103 height 16
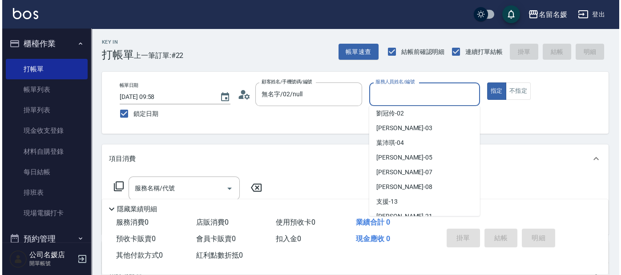
scroll to position [81, 0]
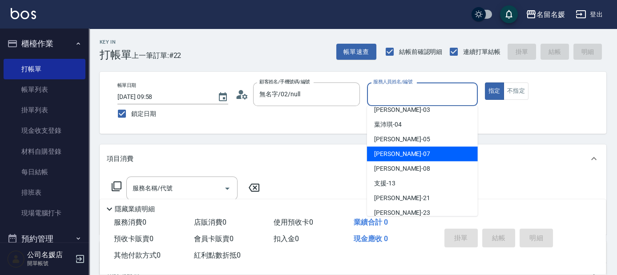
click at [399, 155] on span "[PERSON_NAME] -07" at bounding box center [402, 153] width 56 height 9
type input "[PERSON_NAME]-07"
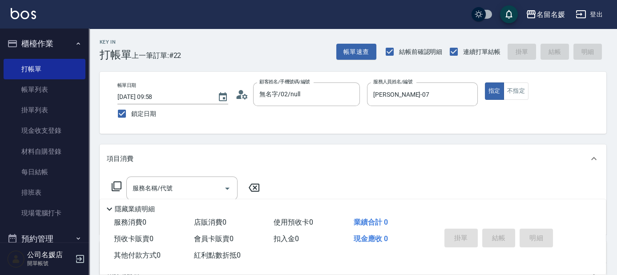
click at [116, 184] on icon at bounding box center [116, 186] width 11 height 11
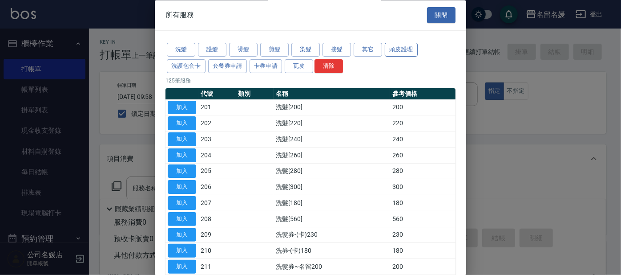
click at [406, 52] on button "頭皮護理" at bounding box center [401, 50] width 33 height 14
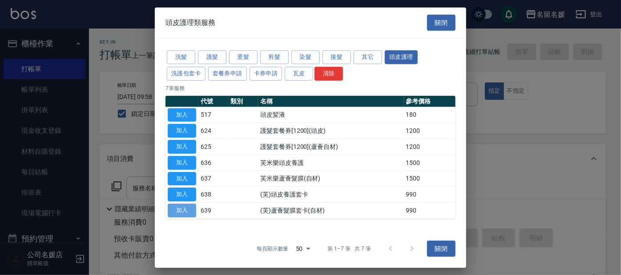
click at [180, 212] on button "加入" at bounding box center [182, 210] width 28 height 14
type input "(芙)蘆薈髮膜套卡(自材)(639)"
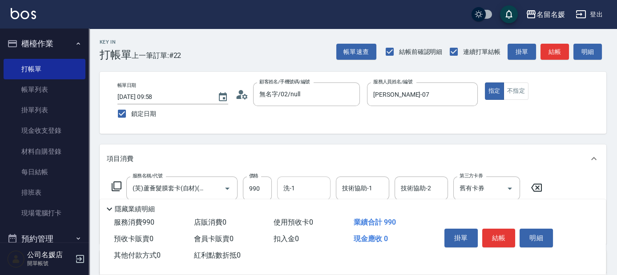
click at [305, 186] on input "洗-1" at bounding box center [303, 188] width 45 height 16
click at [302, 213] on span "[PERSON_NAME]-26" at bounding box center [312, 210] width 56 height 9
type input "[PERSON_NAME]-26"
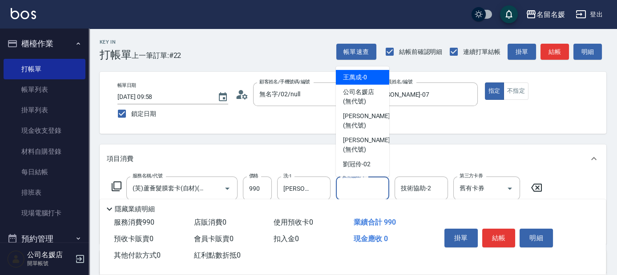
click at [351, 190] on div "技術協助-1 技術協助-1" at bounding box center [362, 188] width 53 height 24
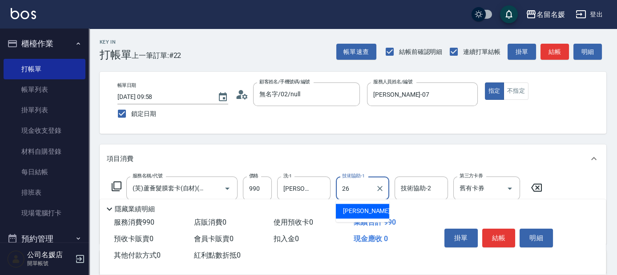
click at [356, 208] on span "[PERSON_NAME]-26" at bounding box center [371, 210] width 56 height 9
type input "[PERSON_NAME]-26"
click at [463, 189] on input "舊有卡券" at bounding box center [474, 188] width 34 height 16
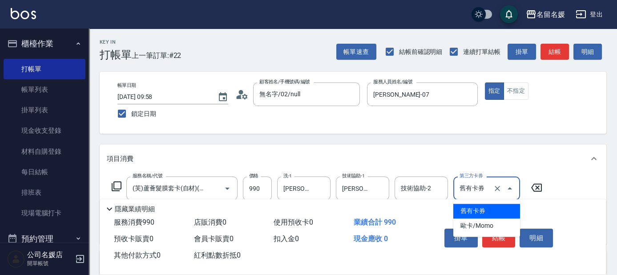
click at [465, 208] on span "舊有卡券" at bounding box center [486, 210] width 67 height 15
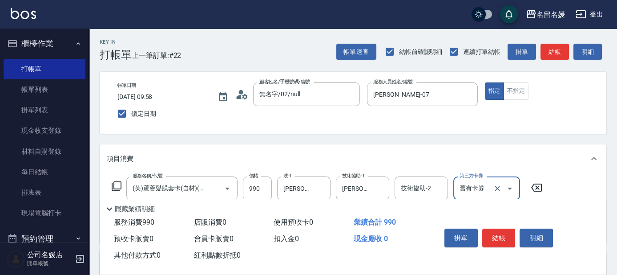
click at [117, 186] on icon at bounding box center [116, 186] width 11 height 11
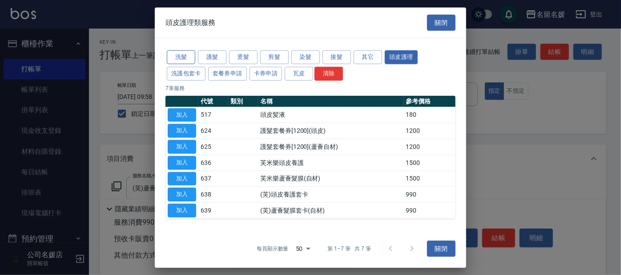
click at [186, 57] on button "洗髮" at bounding box center [181, 57] width 28 height 14
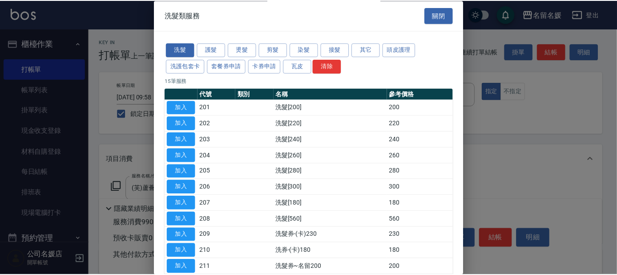
scroll to position [110, 0]
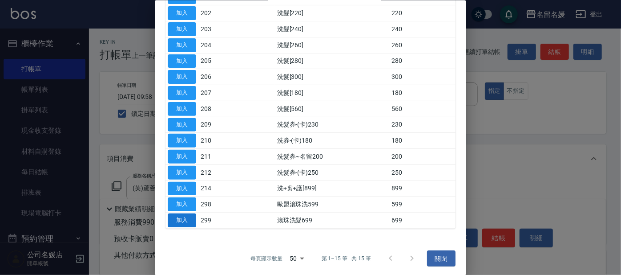
click at [187, 218] on button "加入" at bounding box center [182, 220] width 28 height 14
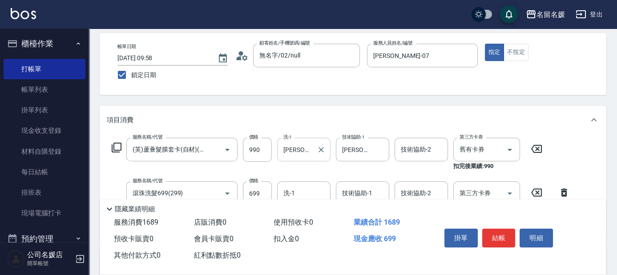
scroll to position [81, 0]
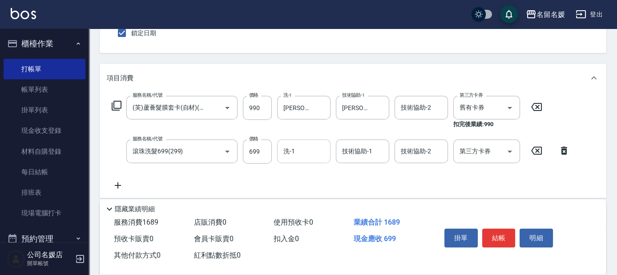
click at [306, 154] on input "洗-1" at bounding box center [303, 151] width 45 height 16
click at [305, 171] on span "[PERSON_NAME]-26" at bounding box center [312, 174] width 56 height 9
type input "[PERSON_NAME]-26"
click at [371, 158] on input "技術協助-1" at bounding box center [362, 151] width 45 height 16
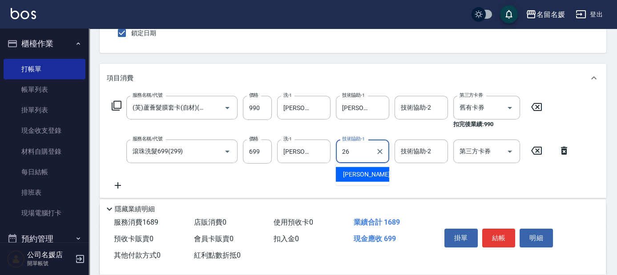
click at [372, 174] on div "[PERSON_NAME]-26" at bounding box center [362, 174] width 53 height 15
type input "[PERSON_NAME]-26"
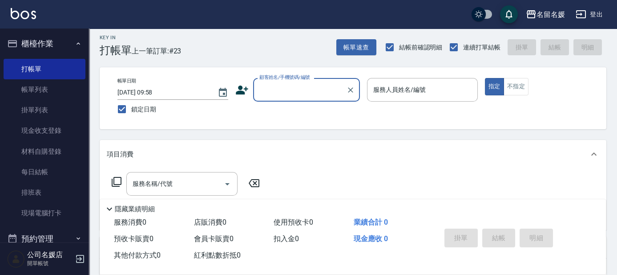
scroll to position [0, 0]
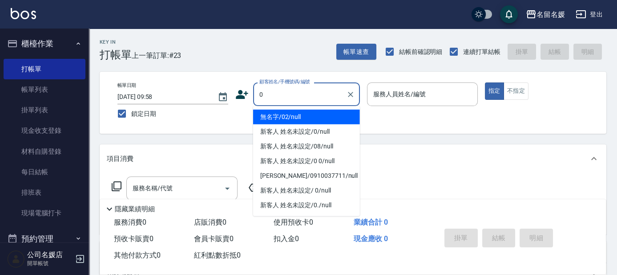
type input "0"
type input "1"
type input "無名字/02/null"
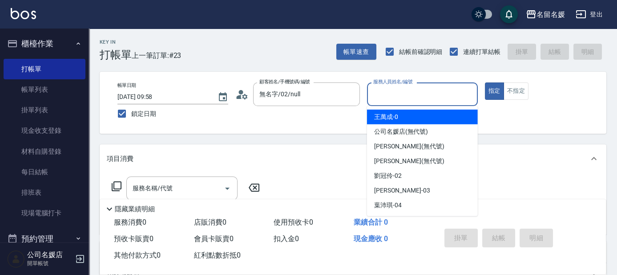
type input "新客人 姓名未設定/0/null"
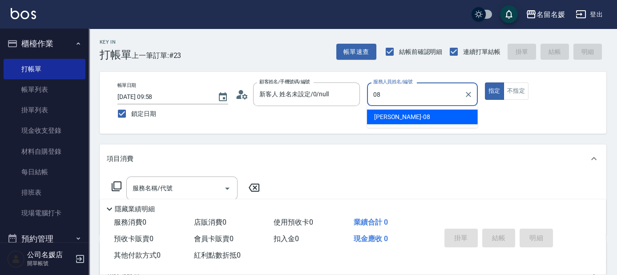
type input "08"
type button "true"
type input "[PERSON_NAME]-08"
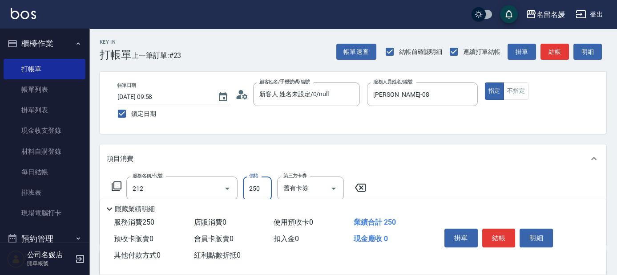
type input "洗髮券-(卡)250(212)"
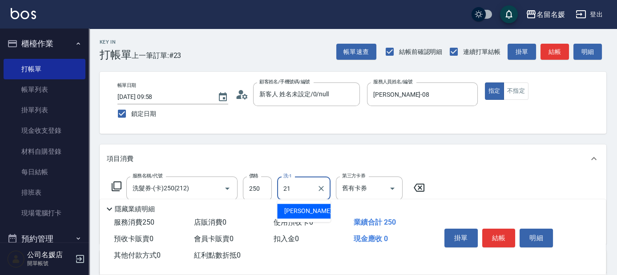
type input "[PERSON_NAME]-21"
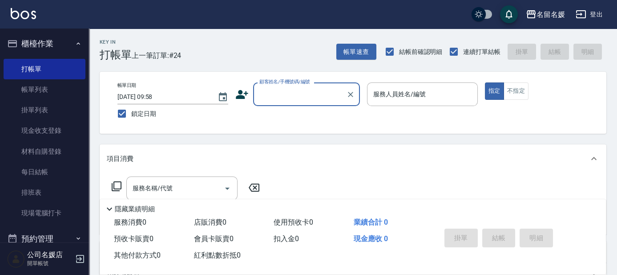
click at [310, 97] on input "顧客姓名/手機號碼/編號" at bounding box center [299, 94] width 85 height 16
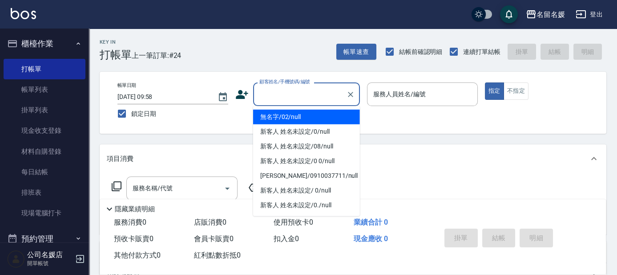
drag, startPoint x: 308, startPoint y: 115, endPoint x: 401, endPoint y: 90, distance: 95.7
click at [308, 115] on li "無名字/02/null" at bounding box center [306, 116] width 107 height 15
click at [401, 90] on label "服務人員姓名/編號" at bounding box center [399, 93] width 53 height 9
click at [401, 90] on input "服務人員姓名/編號" at bounding box center [422, 94] width 103 height 16
type input "無名字/02/null"
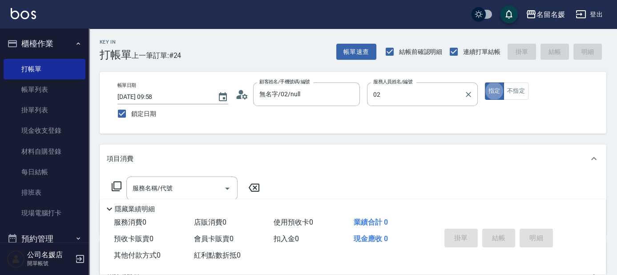
type input "[PERSON_NAME]-02"
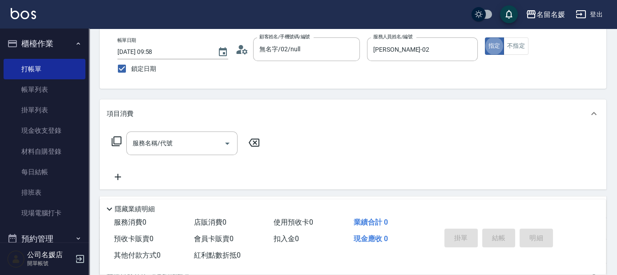
scroll to position [81, 0]
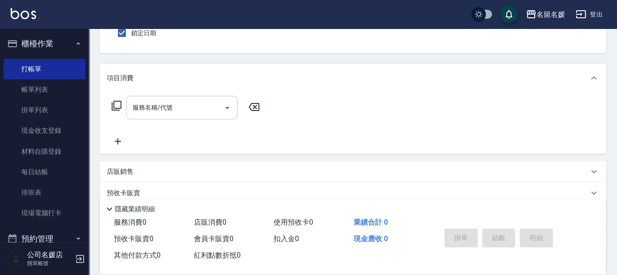
click at [174, 109] on input "服務名稱/代號" at bounding box center [175, 108] width 90 height 16
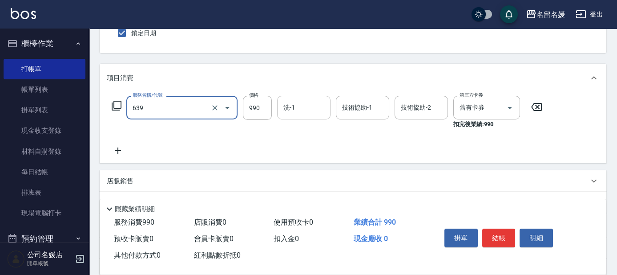
click at [305, 101] on input "洗-1" at bounding box center [303, 108] width 45 height 16
type input "(芙)蘆薈髮膜套卡(自材)(639)"
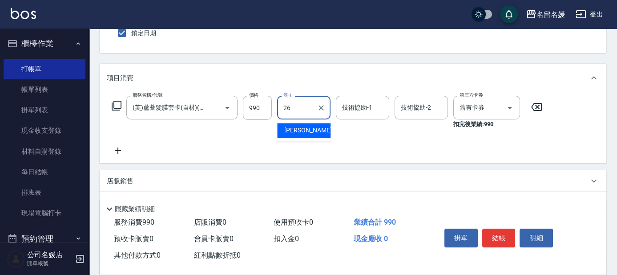
type input "26"
type input "3"
type input "[PERSON_NAME]-26"
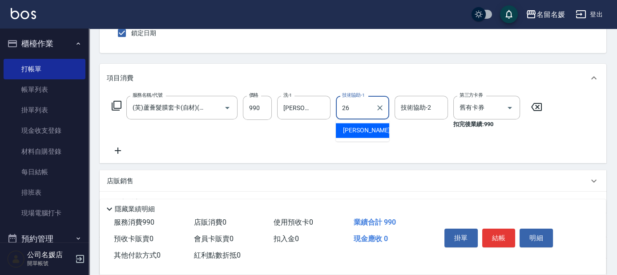
type input "[PERSON_NAME]-26"
click at [115, 150] on icon at bounding box center [118, 150] width 6 height 6
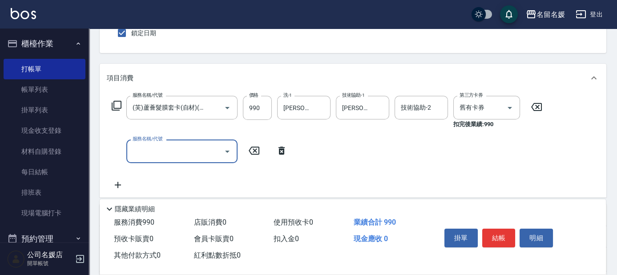
scroll to position [0, 0]
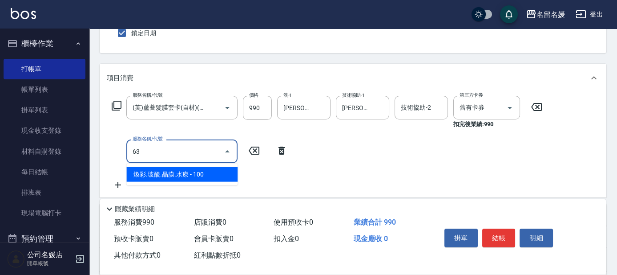
type input "6"
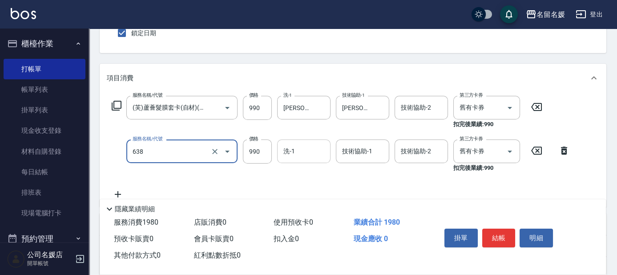
click at [313, 149] on input "洗-1" at bounding box center [303, 151] width 45 height 16
type input "(芙)頭皮養護套卡(638)"
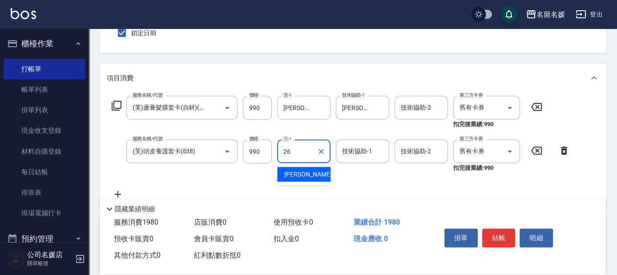
type input "[PERSON_NAME]-26"
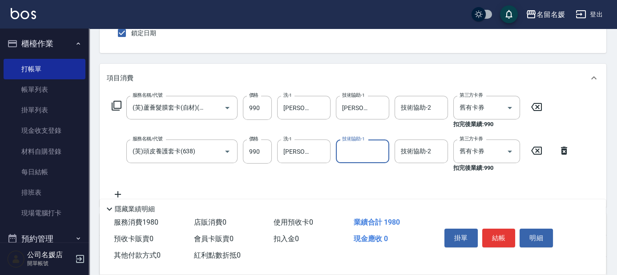
click at [348, 147] on input "技術協助-1" at bounding box center [362, 151] width 45 height 16
type input "[PERSON_NAME]-26"
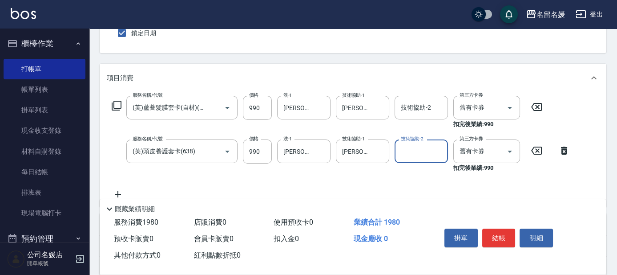
click at [122, 192] on icon at bounding box center [118, 194] width 22 height 11
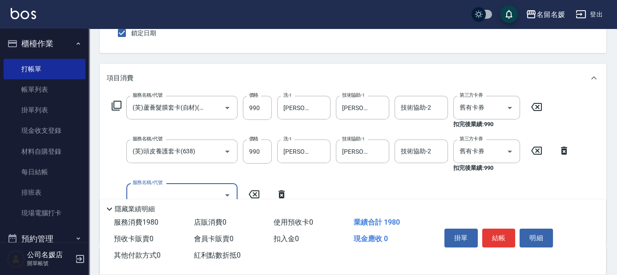
click at [164, 192] on input "服務名稱/代號" at bounding box center [175, 195] width 90 height 16
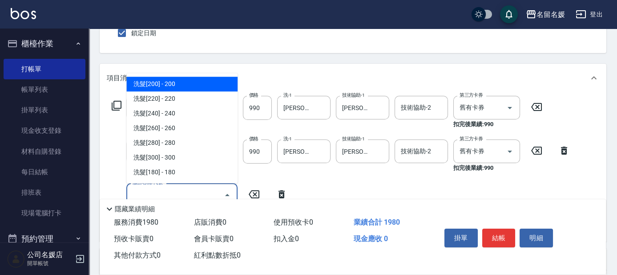
type input "6"
type input "1"
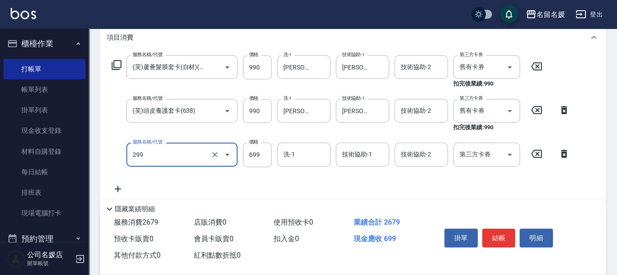
scroll to position [121, 0]
click at [259, 147] on input "699" at bounding box center [257, 154] width 29 height 24
type input "滾珠洗髮699(299)"
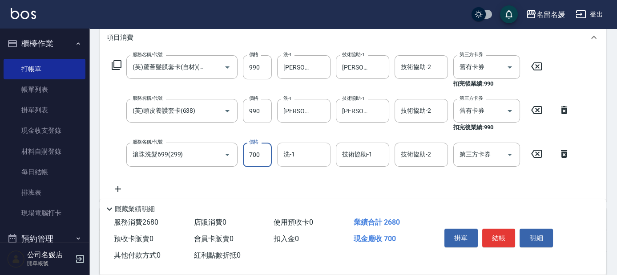
type input "700"
click at [309, 151] on input "洗-1" at bounding box center [303, 154] width 45 height 16
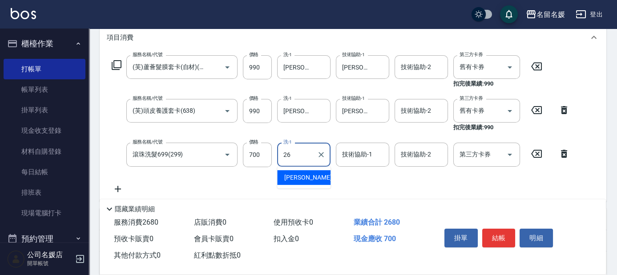
type input "[PERSON_NAME]-26"
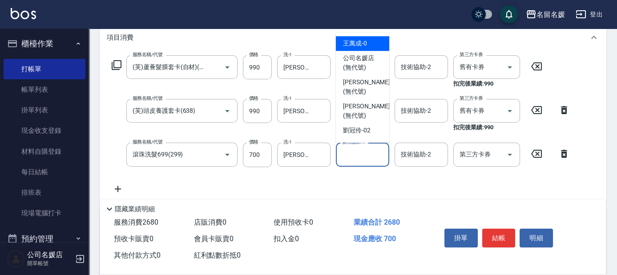
click at [364, 152] on input "技術協助-1" at bounding box center [362, 154] width 45 height 16
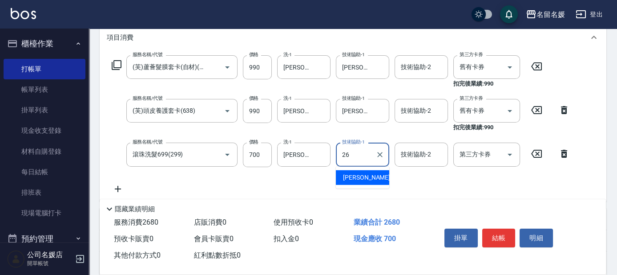
type input "[PERSON_NAME]-26"
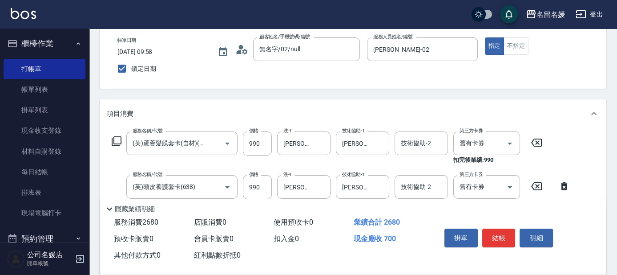
scroll to position [40, 0]
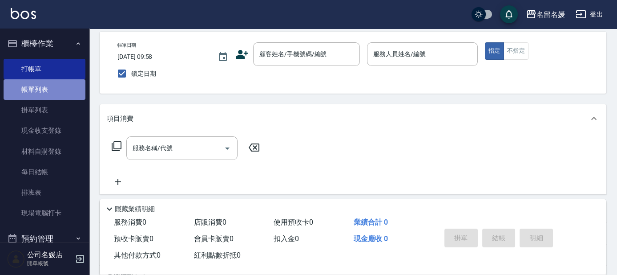
click at [56, 90] on link "帳單列表" at bounding box center [45, 89] width 82 height 20
click at [57, 91] on link "帳單列表" at bounding box center [45, 89] width 82 height 20
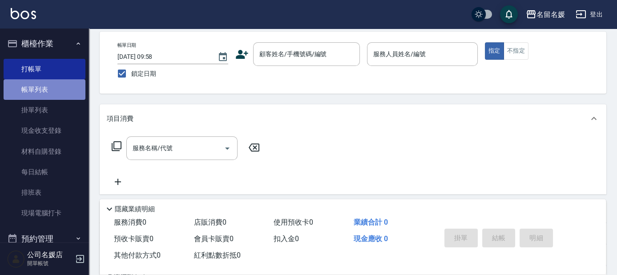
click at [57, 91] on link "帳單列表" at bounding box center [45, 89] width 82 height 20
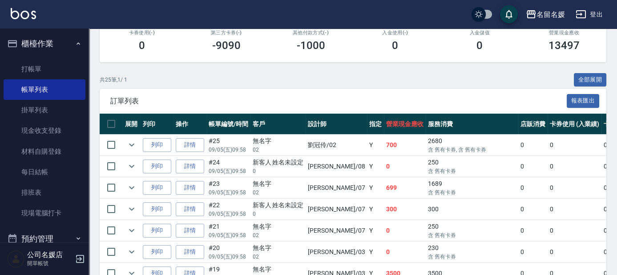
scroll to position [202, 0]
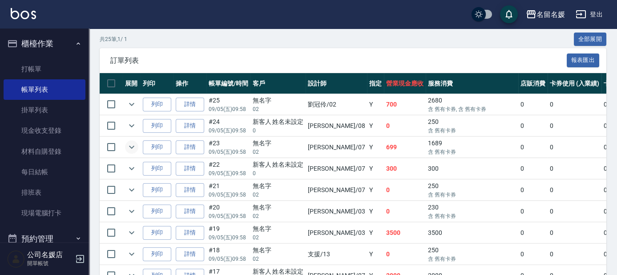
click at [130, 145] on icon "expand row" at bounding box center [131, 146] width 5 height 3
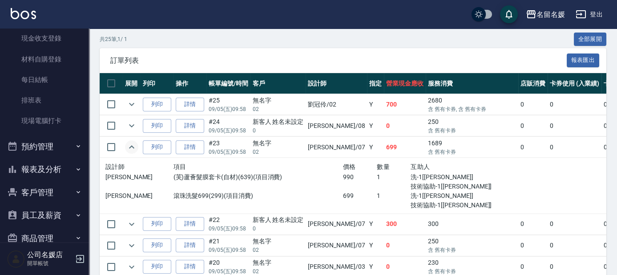
scroll to position [110, 0]
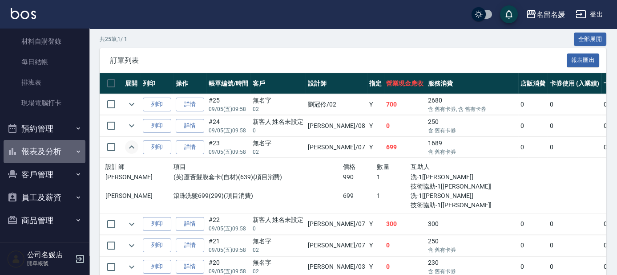
click at [65, 157] on button "報表及分析" at bounding box center [45, 151] width 82 height 23
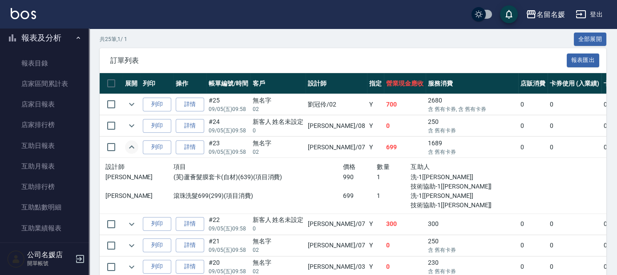
scroll to position [231, 0]
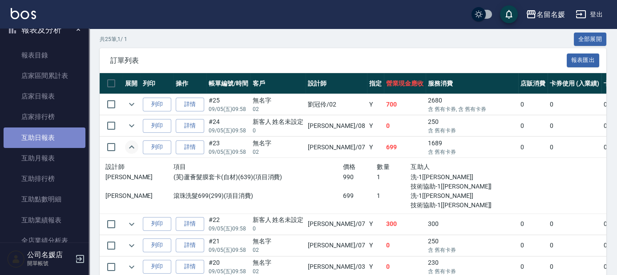
click at [61, 138] on link "互助日報表" at bounding box center [45, 137] width 82 height 20
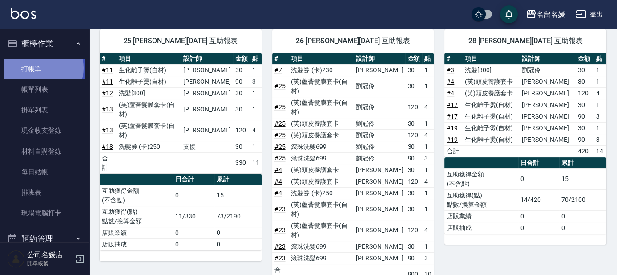
click at [42, 68] on link "打帳單" at bounding box center [45, 69] width 82 height 20
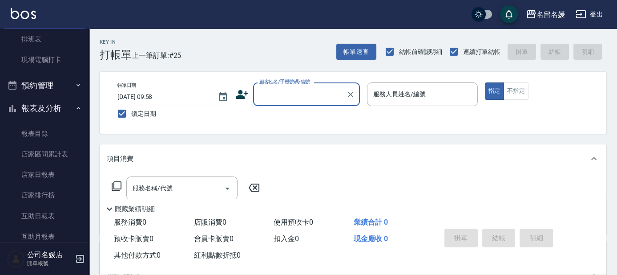
scroll to position [162, 0]
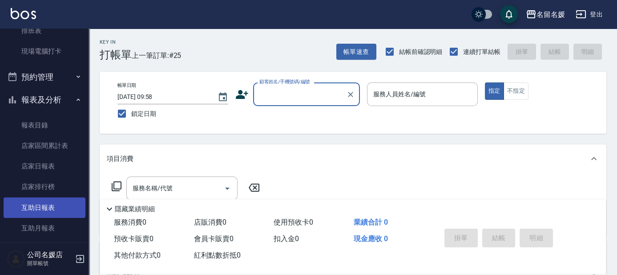
click at [63, 205] on link "互助日報表" at bounding box center [45, 207] width 82 height 20
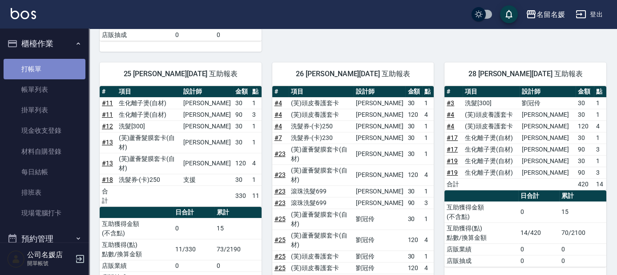
click at [57, 63] on link "打帳單" at bounding box center [45, 69] width 82 height 20
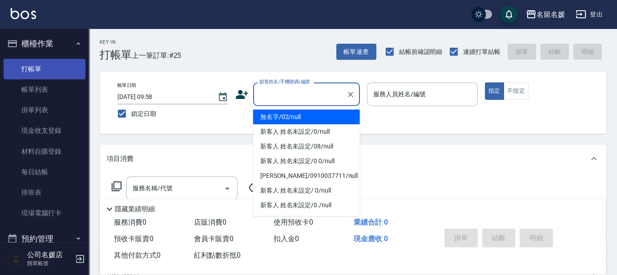
type input "無名字/02/null"
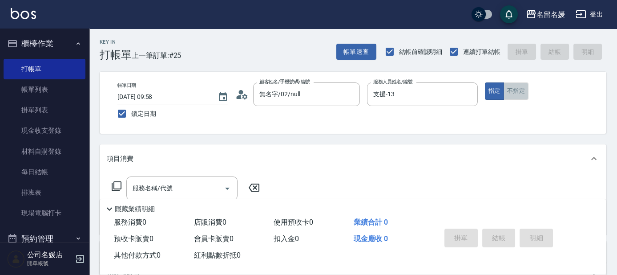
click at [512, 92] on button "不指定" at bounding box center [516, 90] width 25 height 17
click at [209, 178] on div "服務名稱/代號" at bounding box center [181, 188] width 111 height 24
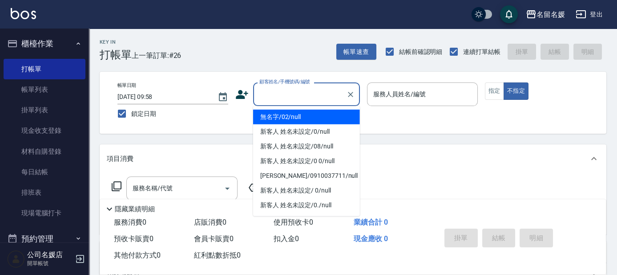
click at [308, 94] on input "顧客姓名/手機號碼/編號" at bounding box center [299, 94] width 85 height 16
click at [300, 117] on li "無名字/02/null" at bounding box center [306, 116] width 107 height 15
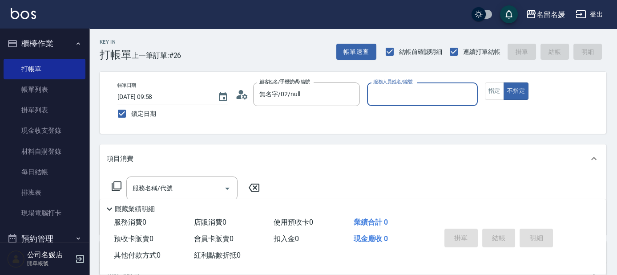
click at [402, 92] on input "服務人員姓名/編號" at bounding box center [422, 94] width 103 height 16
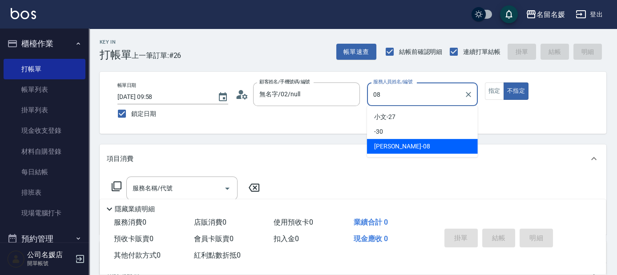
click at [415, 147] on div "[PERSON_NAME]-08" at bounding box center [422, 146] width 111 height 15
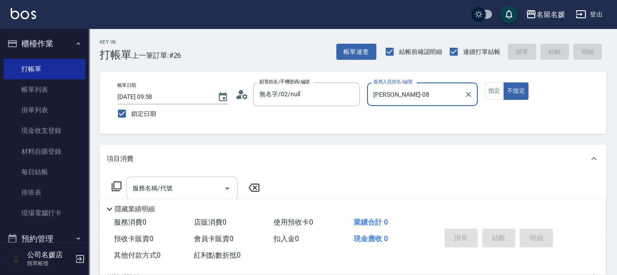
click at [167, 186] on div "服務名稱/代號 服務名稱/代號" at bounding box center [181, 188] width 111 height 24
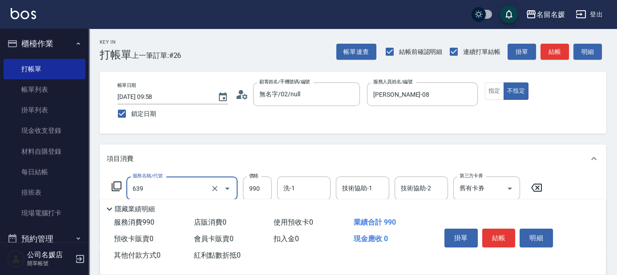
click at [180, 189] on input "639" at bounding box center [169, 188] width 78 height 16
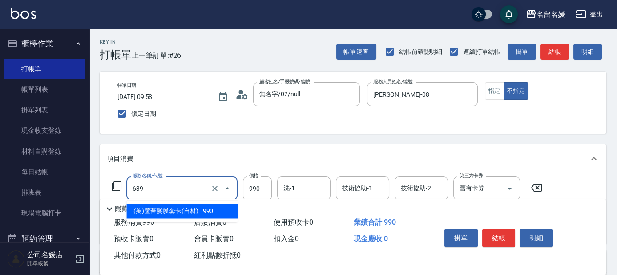
click at [179, 216] on span "(芙)蘆薈髮膜套卡(自材) - 990" at bounding box center [181, 210] width 111 height 15
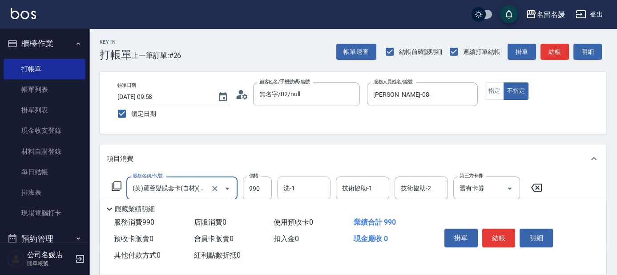
click at [307, 182] on input "洗-1" at bounding box center [303, 188] width 45 height 16
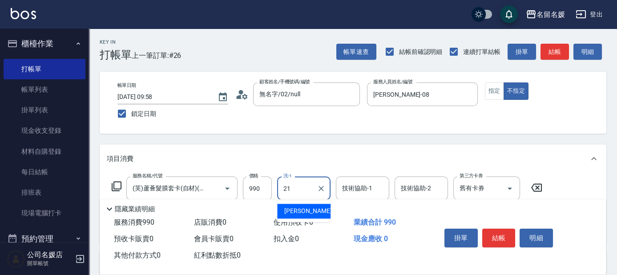
drag, startPoint x: 292, startPoint y: 209, endPoint x: 343, endPoint y: 190, distance: 54.6
click at [294, 209] on span "[PERSON_NAME]-21" at bounding box center [312, 210] width 56 height 9
click at [352, 185] on div "技術協助-1 技術協助-1" at bounding box center [362, 188] width 53 height 24
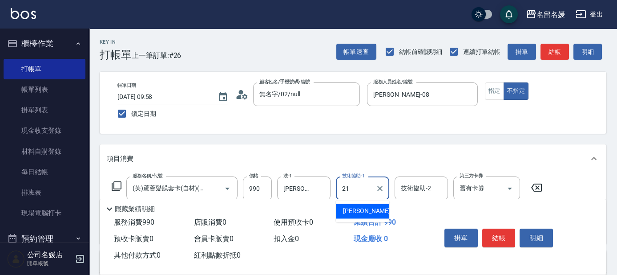
click at [360, 208] on span "[PERSON_NAME]-21" at bounding box center [371, 210] width 56 height 9
click at [495, 234] on button "結帳" at bounding box center [498, 237] width 33 height 19
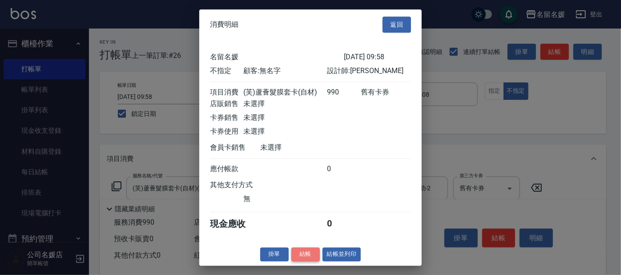
click at [307, 260] on button "結帳" at bounding box center [305, 254] width 28 height 14
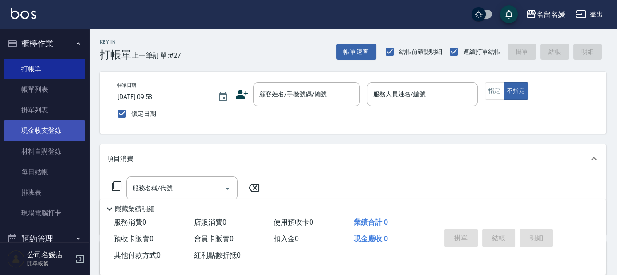
click at [47, 126] on link "現金收支登錄" at bounding box center [45, 130] width 82 height 20
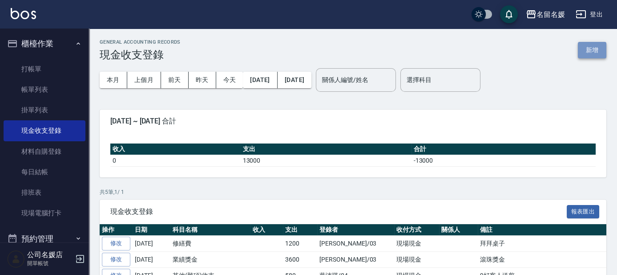
click at [598, 44] on button "新增" at bounding box center [592, 50] width 28 height 16
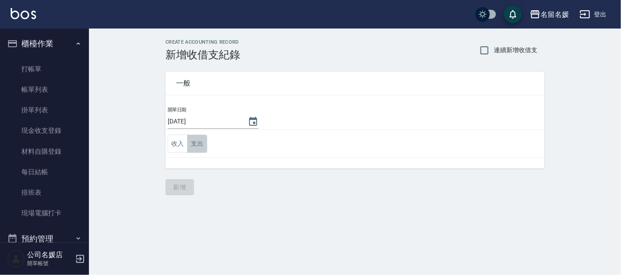
click at [196, 145] on button "支出" at bounding box center [197, 143] width 20 height 18
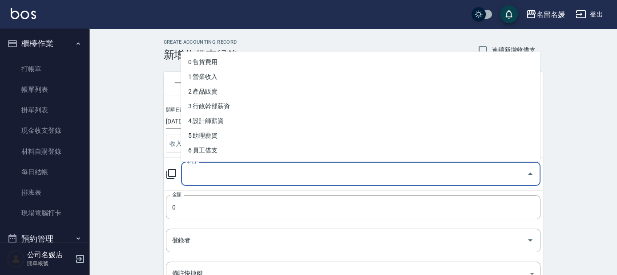
click at [225, 172] on input "科目" at bounding box center [354, 174] width 338 height 16
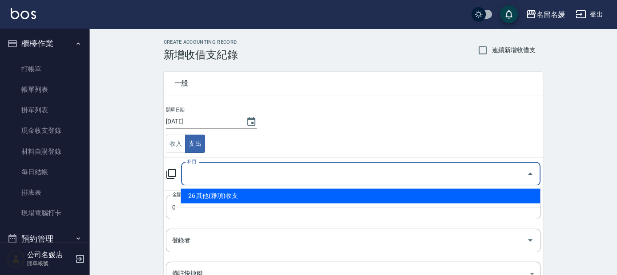
click at [168, 172] on icon at bounding box center [171, 174] width 10 height 10
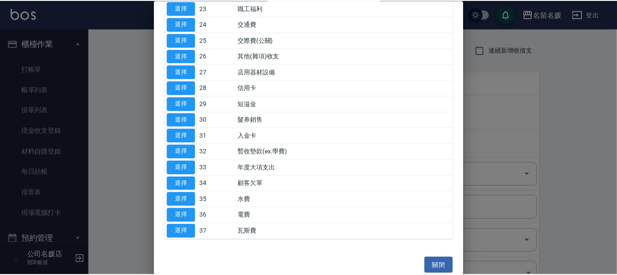
scroll to position [419, 0]
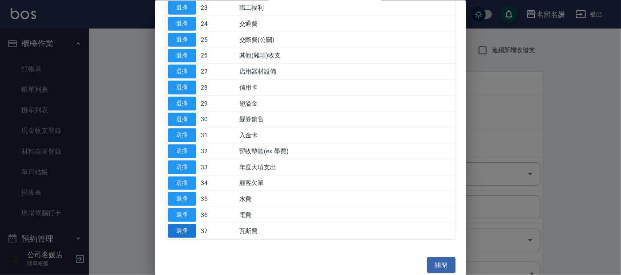
click at [177, 223] on button "選擇" at bounding box center [182, 230] width 28 height 14
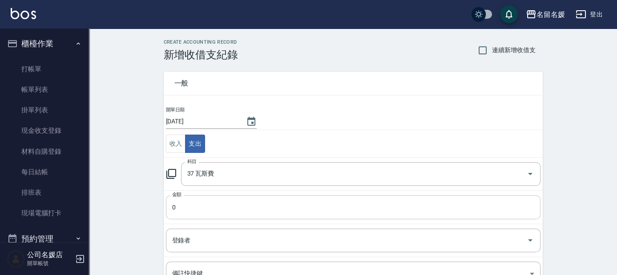
click at [206, 204] on input "0" at bounding box center [353, 207] width 375 height 24
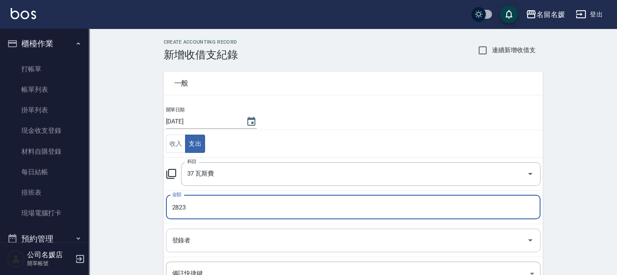
click at [212, 237] on input "登錄者" at bounding box center [346, 240] width 353 height 16
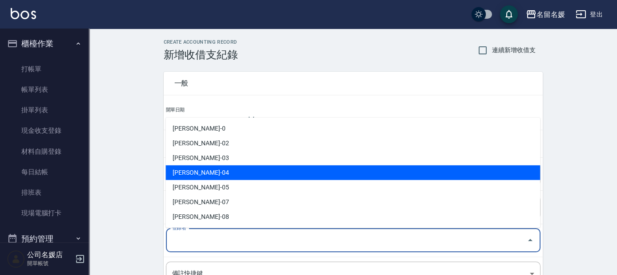
click at [200, 173] on li "[PERSON_NAME]-04" at bounding box center [353, 172] width 375 height 15
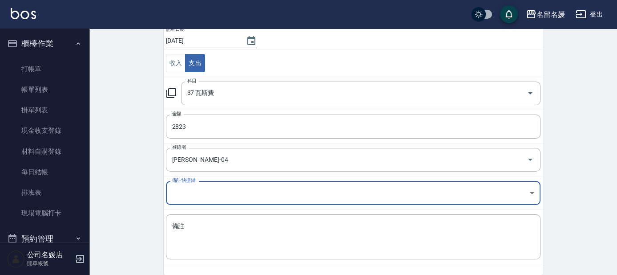
scroll to position [90, 0]
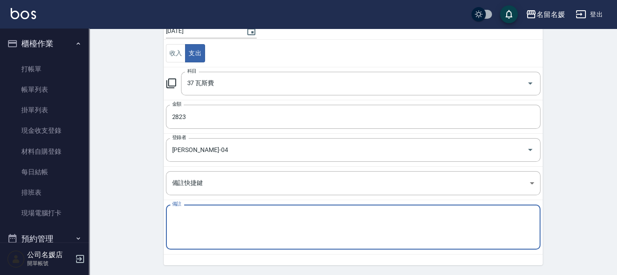
click at [209, 226] on textarea "備註" at bounding box center [353, 227] width 362 height 30
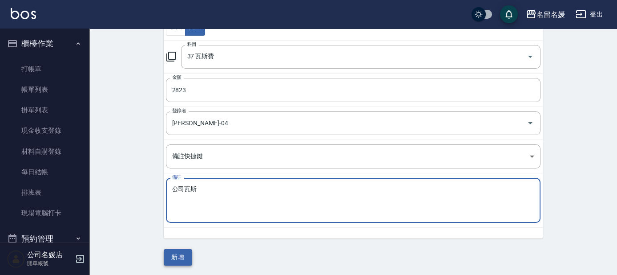
click at [178, 251] on button "新增" at bounding box center [178, 257] width 28 height 16
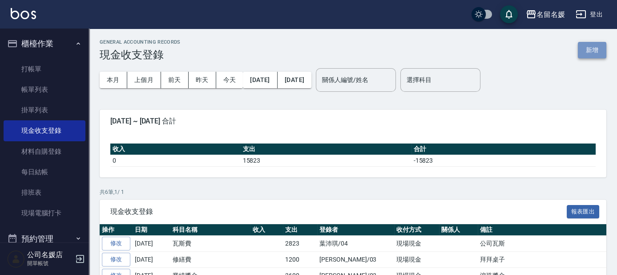
click at [592, 47] on button "新增" at bounding box center [592, 50] width 28 height 16
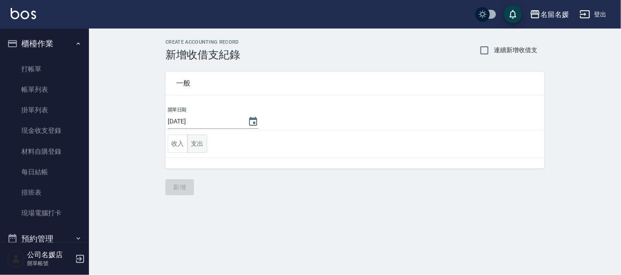
click at [198, 142] on button "支出" at bounding box center [197, 143] width 20 height 18
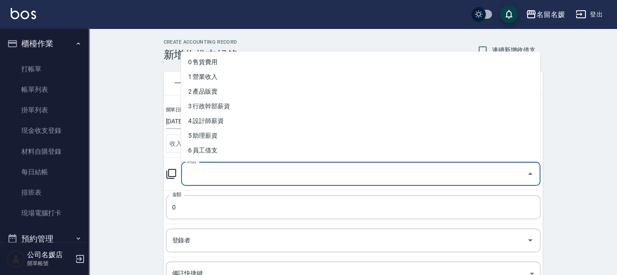
drag, startPoint x: 201, startPoint y: 174, endPoint x: 202, endPoint y: 179, distance: 5.4
click at [202, 174] on input "科目" at bounding box center [354, 174] width 338 height 16
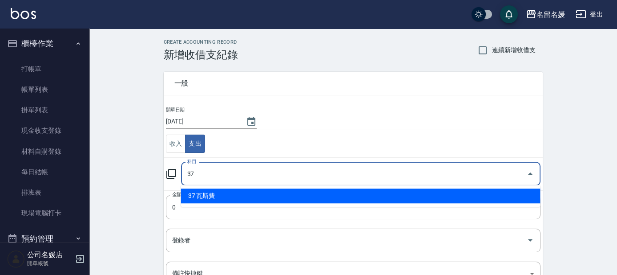
click at [217, 193] on li "37 瓦斯費" at bounding box center [361, 195] width 360 height 15
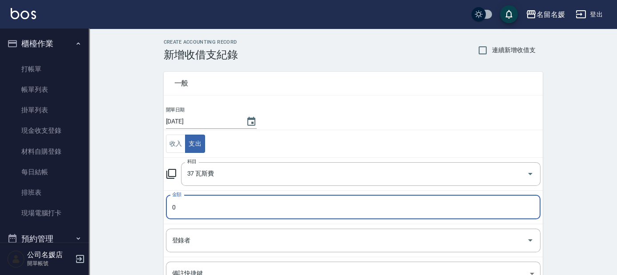
click at [197, 209] on input "0" at bounding box center [353, 207] width 375 height 24
click at [186, 209] on input "0" at bounding box center [353, 207] width 375 height 24
drag, startPoint x: 168, startPoint y: 206, endPoint x: 206, endPoint y: 214, distance: 38.2
click at [206, 214] on input "0" at bounding box center [353, 207] width 375 height 24
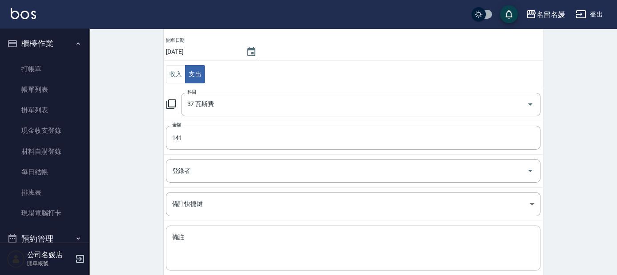
scroll to position [81, 0]
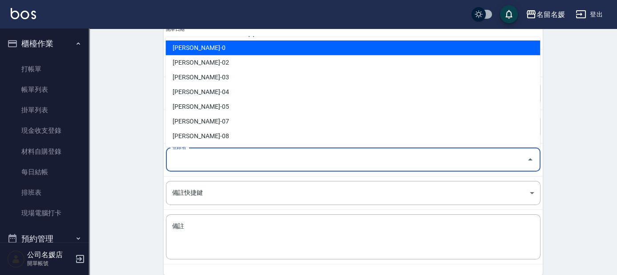
click at [193, 153] on input "登錄者" at bounding box center [346, 160] width 353 height 16
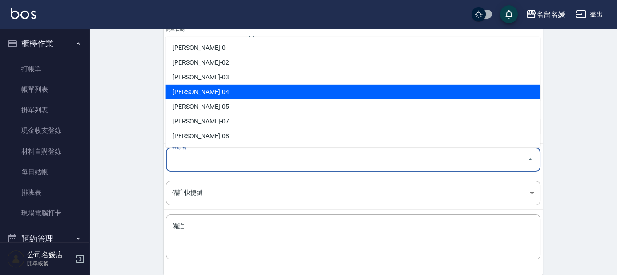
click at [206, 93] on li "[PERSON_NAME]-04" at bounding box center [353, 92] width 375 height 15
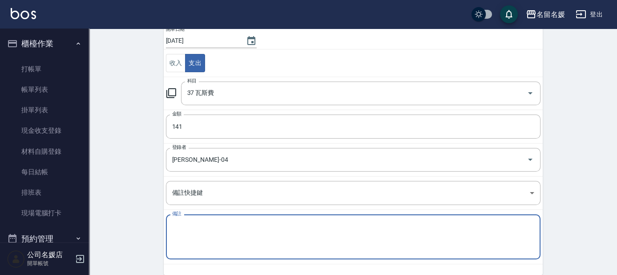
click at [187, 228] on textarea "備註" at bounding box center [353, 237] width 362 height 30
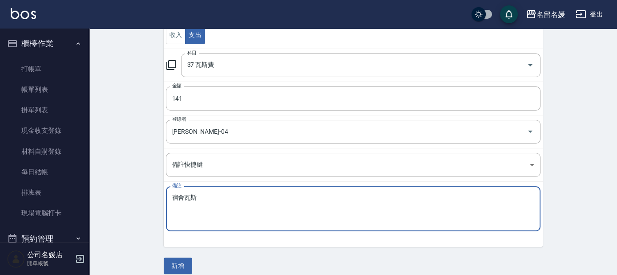
scroll to position [117, 0]
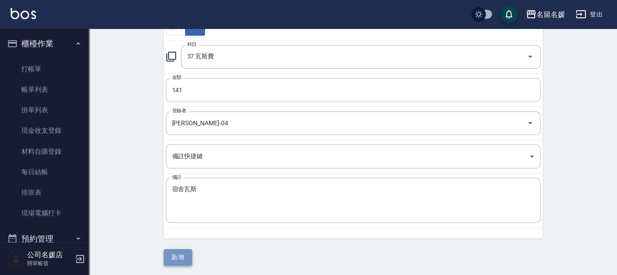
click at [182, 259] on button "新增" at bounding box center [178, 257] width 28 height 16
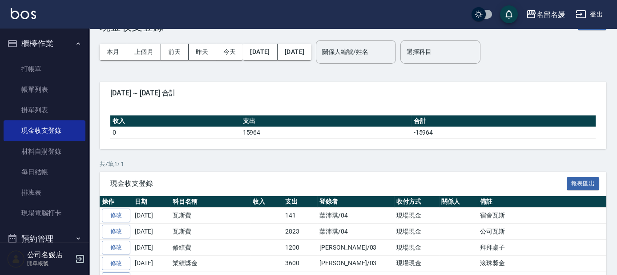
scroll to position [23, 0]
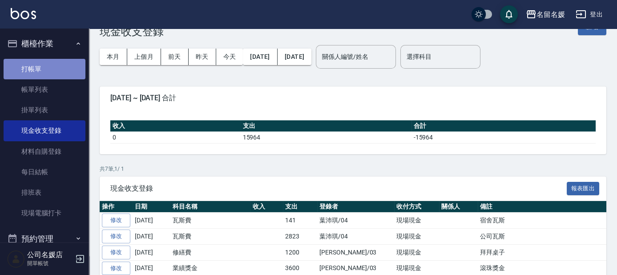
click at [54, 61] on link "打帳單" at bounding box center [45, 69] width 82 height 20
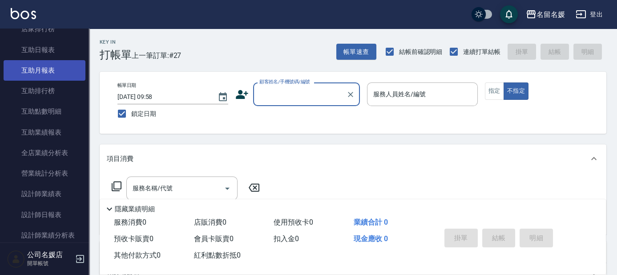
scroll to position [323, 0]
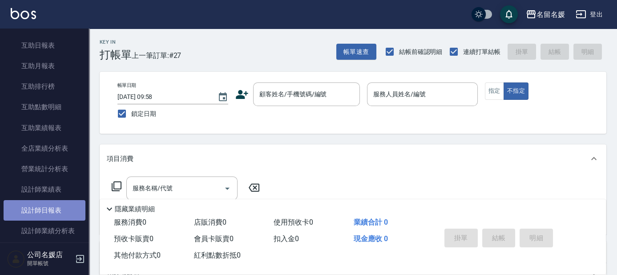
click at [54, 213] on link "設計師日報表" at bounding box center [45, 210] width 82 height 20
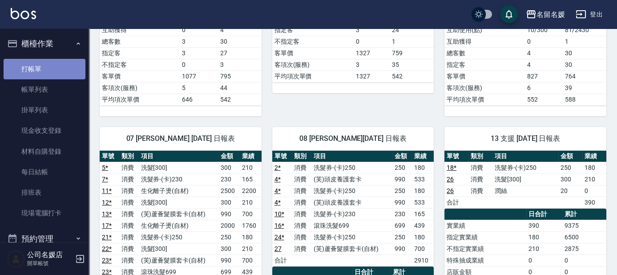
click at [61, 69] on link "打帳單" at bounding box center [45, 69] width 82 height 20
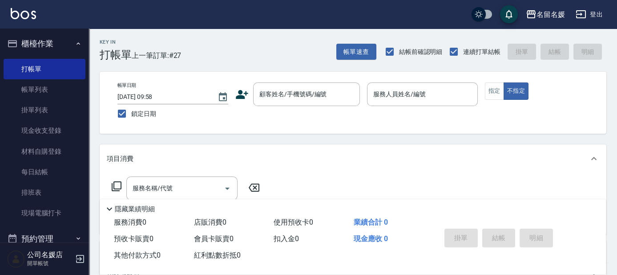
click at [356, 42] on div "Key In 打帳單 上一筆訂單:#27 帳單速查 結帳前確認明細 連續打單結帳 掛單 結帳 明細" at bounding box center [347, 44] width 517 height 32
click at [351, 51] on button "帳單速查" at bounding box center [356, 52] width 40 height 16
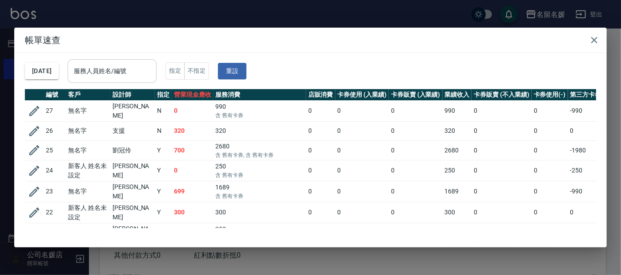
click at [125, 72] on input "服務人員姓名/編號" at bounding box center [112, 71] width 81 height 16
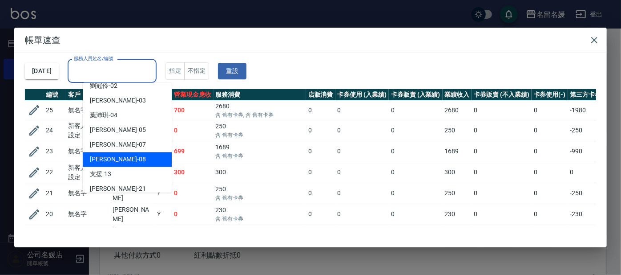
scroll to position [81, 0]
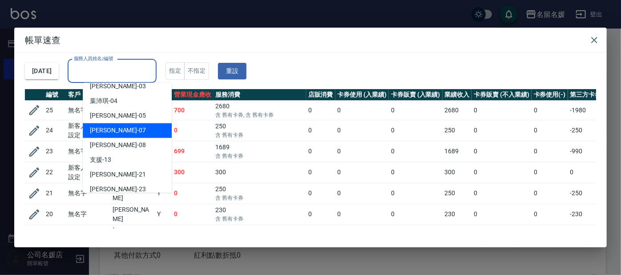
click at [121, 129] on div "[PERSON_NAME] -07" at bounding box center [127, 130] width 89 height 15
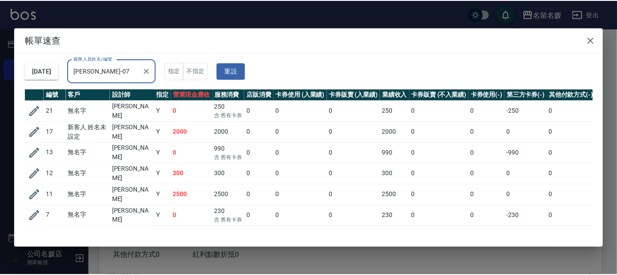
scroll to position [0, 0]
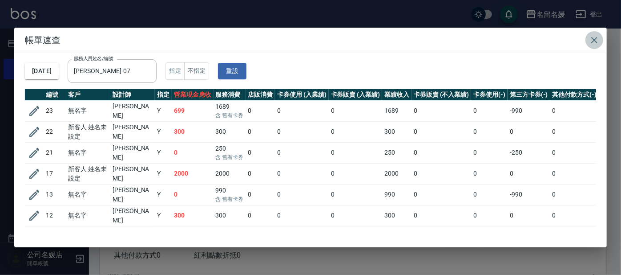
click at [593, 39] on icon "button" at bounding box center [594, 40] width 11 height 11
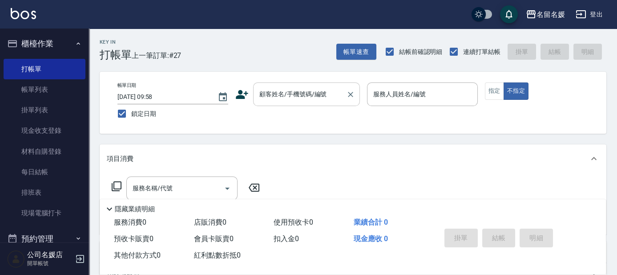
click at [292, 92] on input "顧客姓名/手機號碼/編號" at bounding box center [299, 94] width 85 height 16
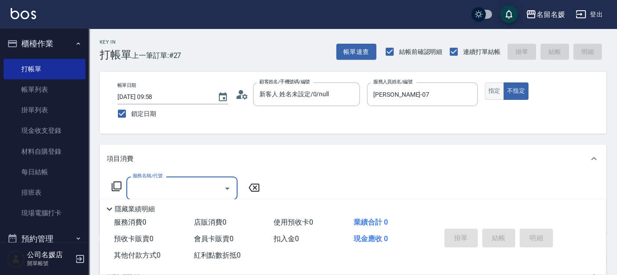
click at [488, 91] on button "指定" at bounding box center [494, 90] width 19 height 17
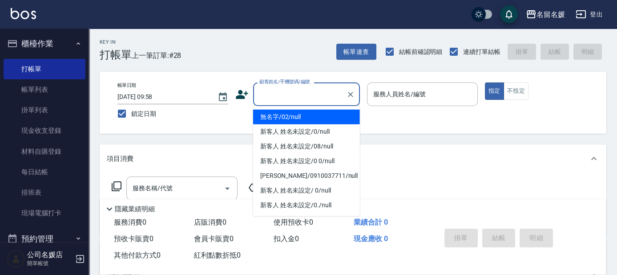
click at [305, 99] on input "顧客姓名/手機號碼/編號" at bounding box center [299, 94] width 85 height 16
drag, startPoint x: 312, startPoint y: 117, endPoint x: 355, endPoint y: 107, distance: 44.4
click at [355, 107] on ul "無名字/02/null 新客人 姓名未設定/0/null 新客人 姓名未設定/08/null 新客人 姓名未設定/0 0/null [PERSON_NAME]…" at bounding box center [306, 161] width 107 height 110
click at [403, 97] on div "服務人員姓名/編號 服務人員姓名/編號" at bounding box center [422, 94] width 111 height 24
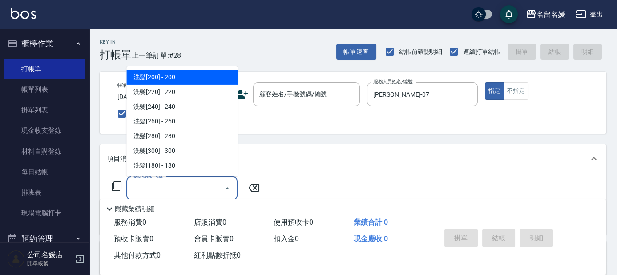
click at [194, 188] on input "服務名稱/代號" at bounding box center [175, 188] width 90 height 16
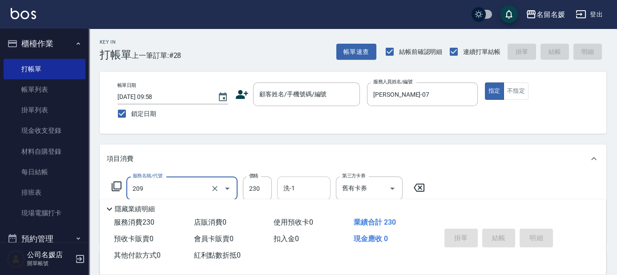
click at [316, 190] on input "洗-1" at bounding box center [303, 188] width 45 height 16
